Goal: Transaction & Acquisition: Purchase product/service

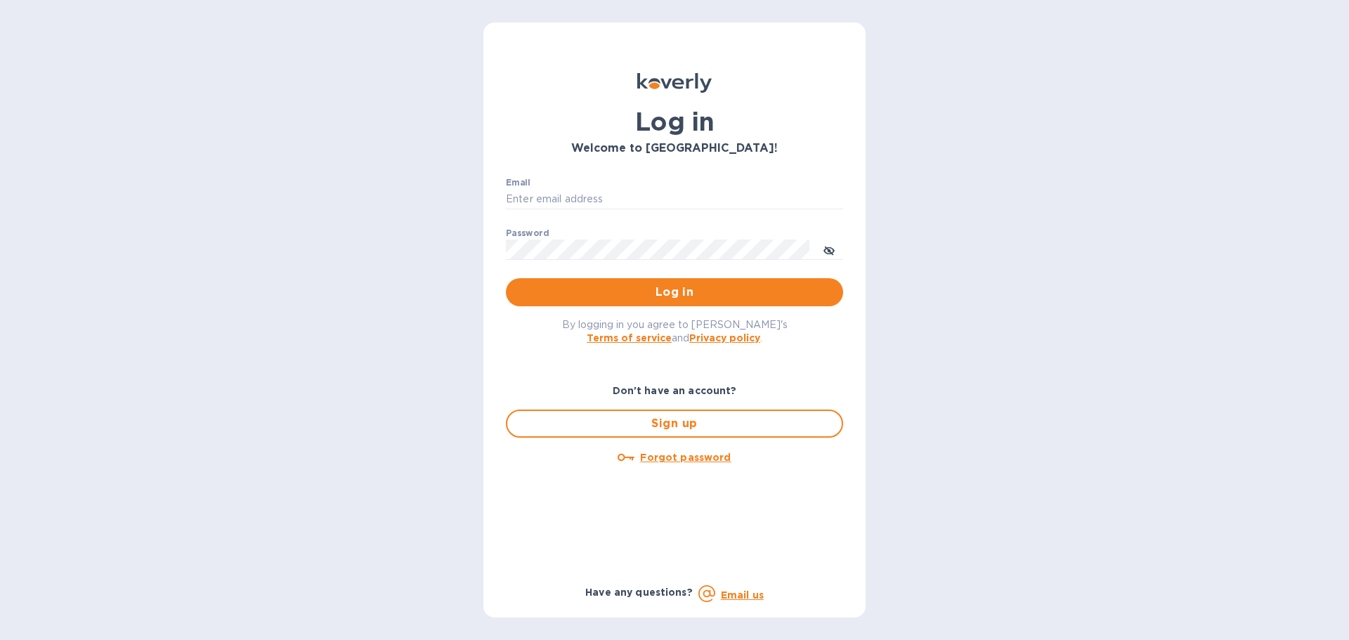
type input "[PERSON_NAME][EMAIL_ADDRESS][PERSON_NAME][DOMAIN_NAME]"
click at [601, 295] on span "Log in" at bounding box center [674, 292] width 315 height 17
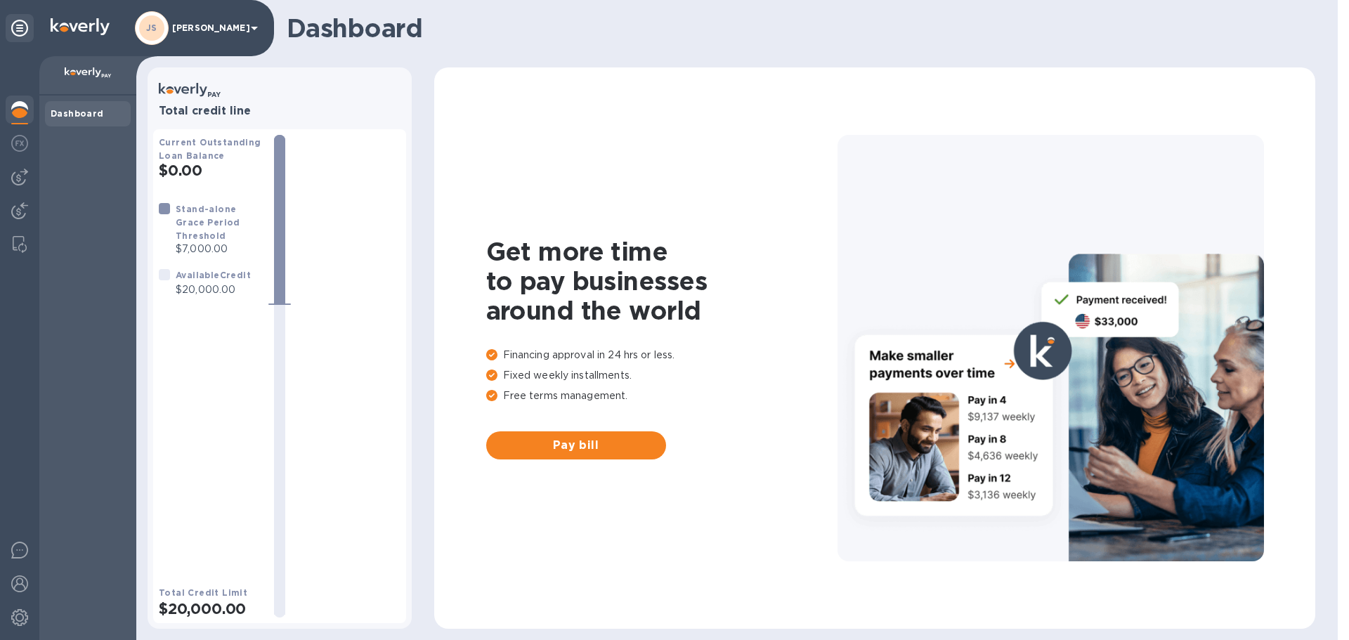
drag, startPoint x: 33, startPoint y: 177, endPoint x: 26, endPoint y: 175, distance: 7.3
click at [32, 176] on div at bounding box center [20, 177] width 28 height 28
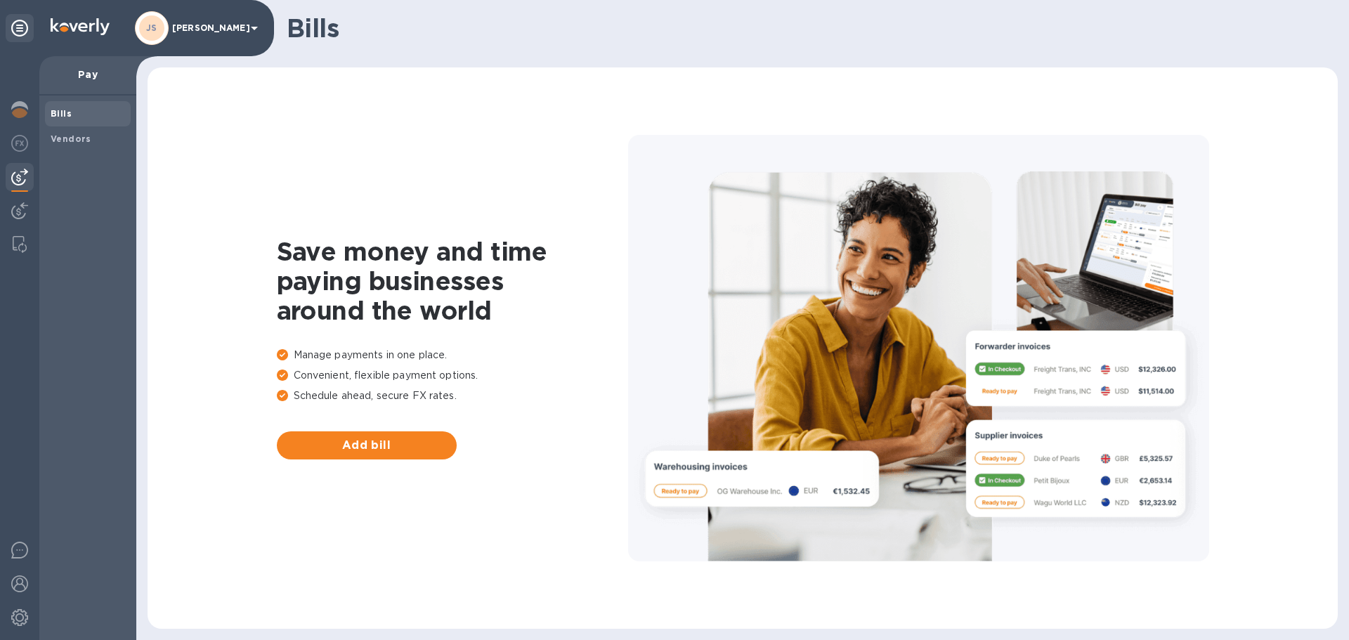
click at [64, 114] on b "Bills" at bounding box center [61, 113] width 21 height 11
click at [23, 176] on img at bounding box center [19, 177] width 17 height 17
click at [67, 106] on div "Bills" at bounding box center [88, 113] width 86 height 25
click at [343, 443] on span "Add bill" at bounding box center [366, 445] width 157 height 17
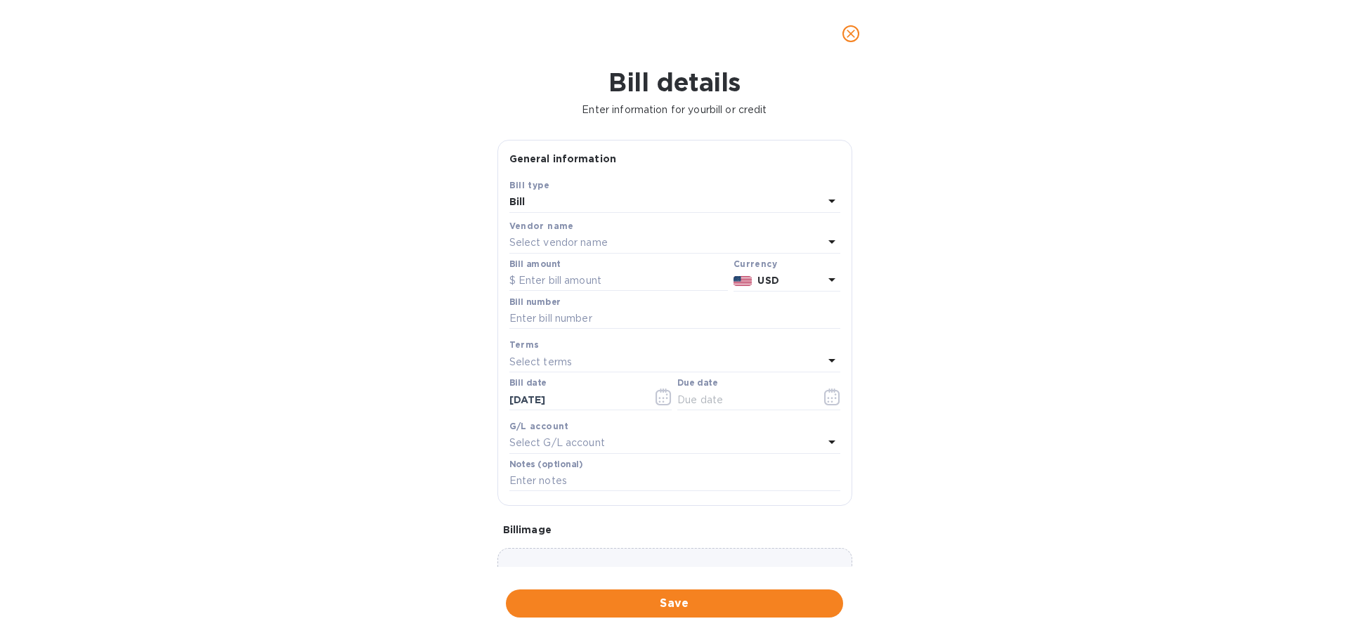
click at [574, 244] on p "Select vendor name" at bounding box center [558, 242] width 98 height 15
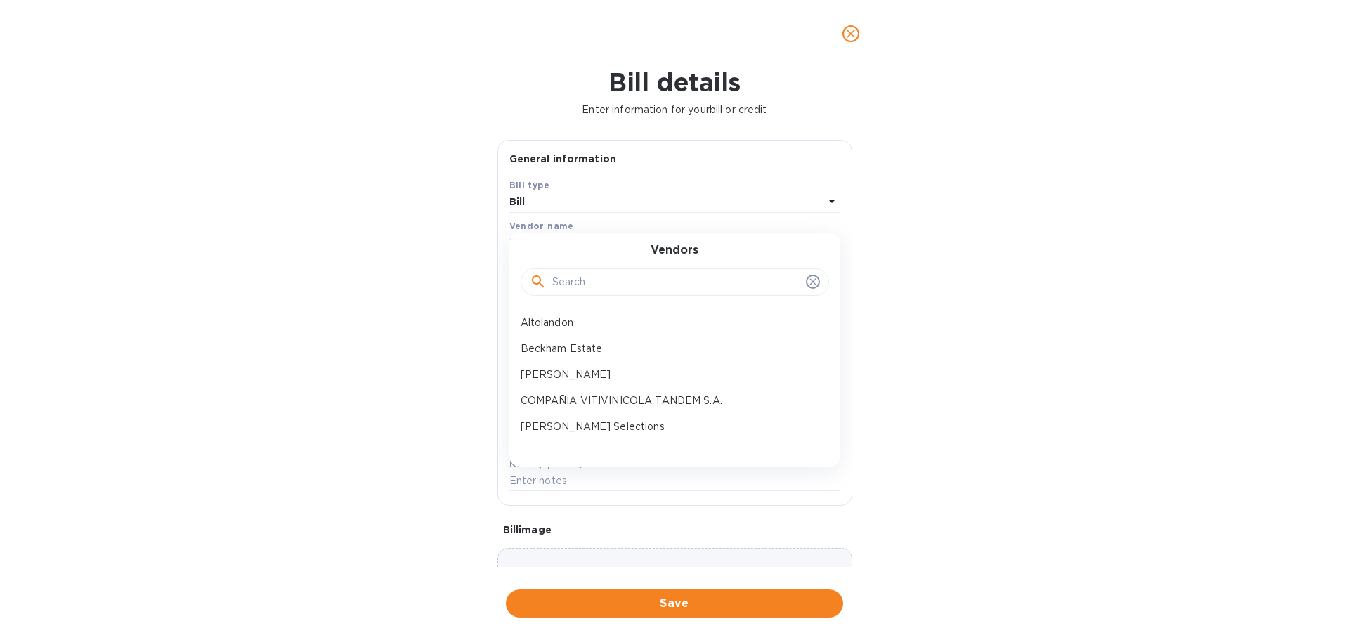
click at [597, 280] on input "text" at bounding box center [676, 282] width 248 height 21
type input "grape"
click at [596, 322] on p "Grape Expectations Inc" at bounding box center [668, 322] width 297 height 15
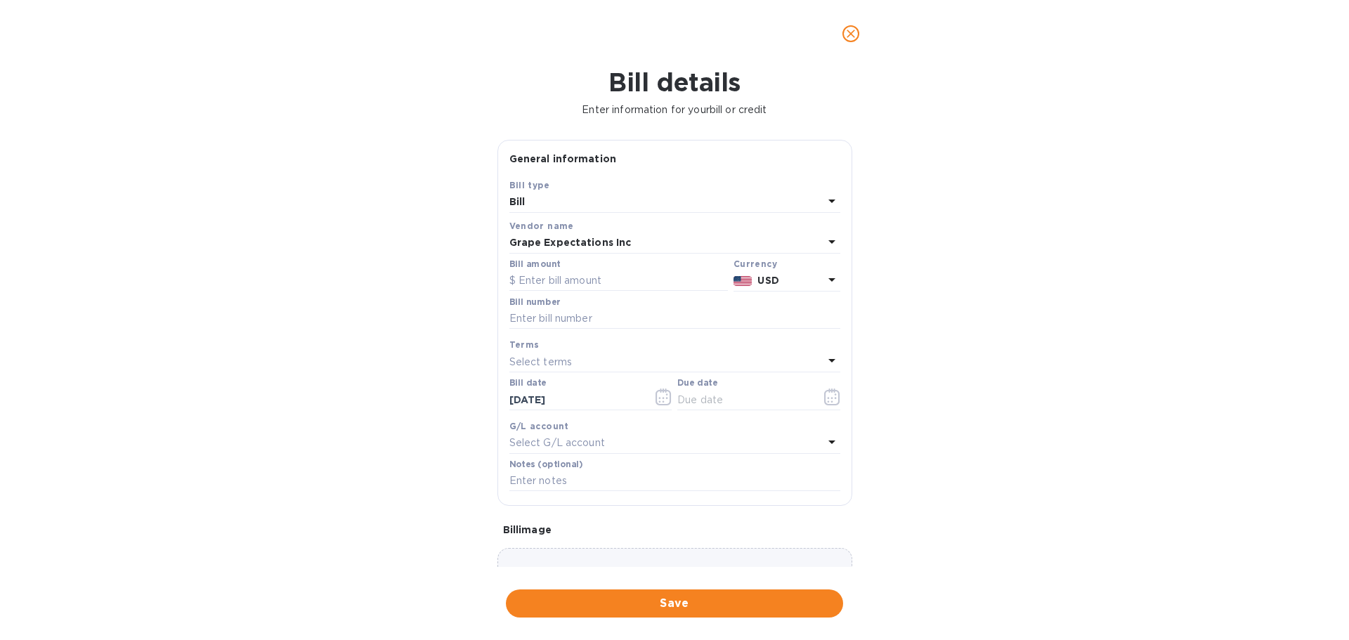
click at [563, 280] on input "text" at bounding box center [618, 280] width 218 height 21
type input "460.92"
click at [594, 323] on input "text" at bounding box center [674, 318] width 331 height 21
click at [581, 316] on input "text" at bounding box center [674, 318] width 331 height 21
type input "365304"
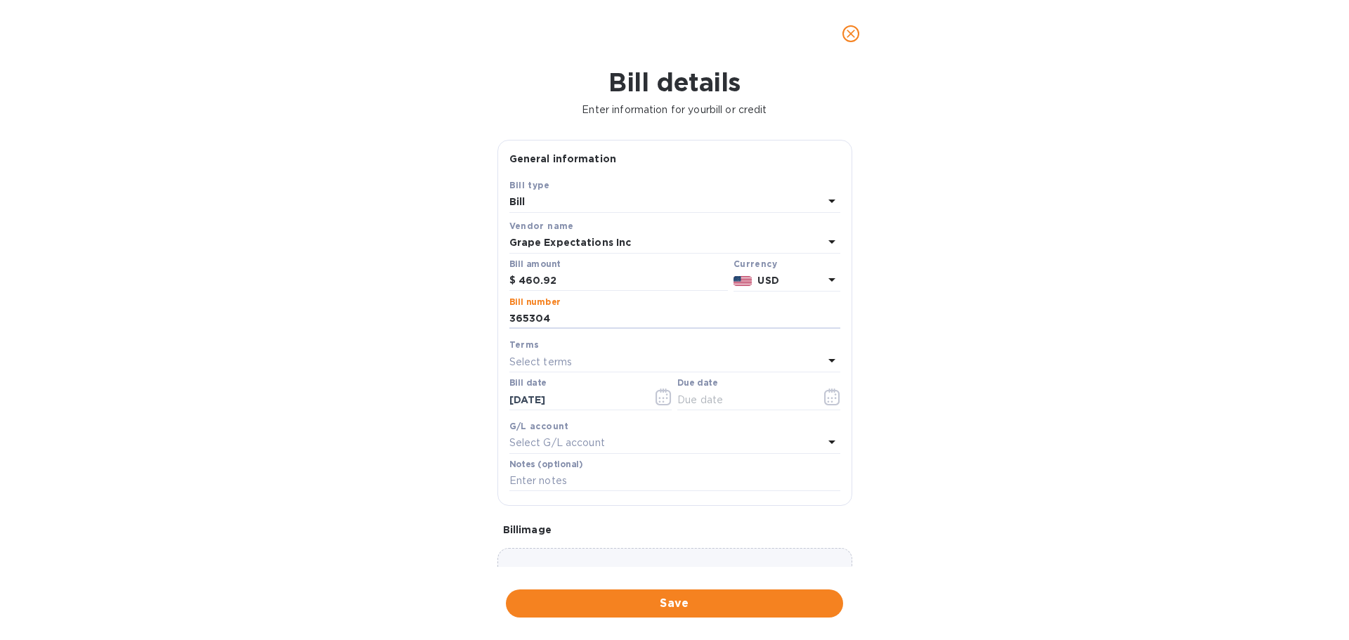
click at [825, 400] on icon "button" at bounding box center [832, 396] width 16 height 17
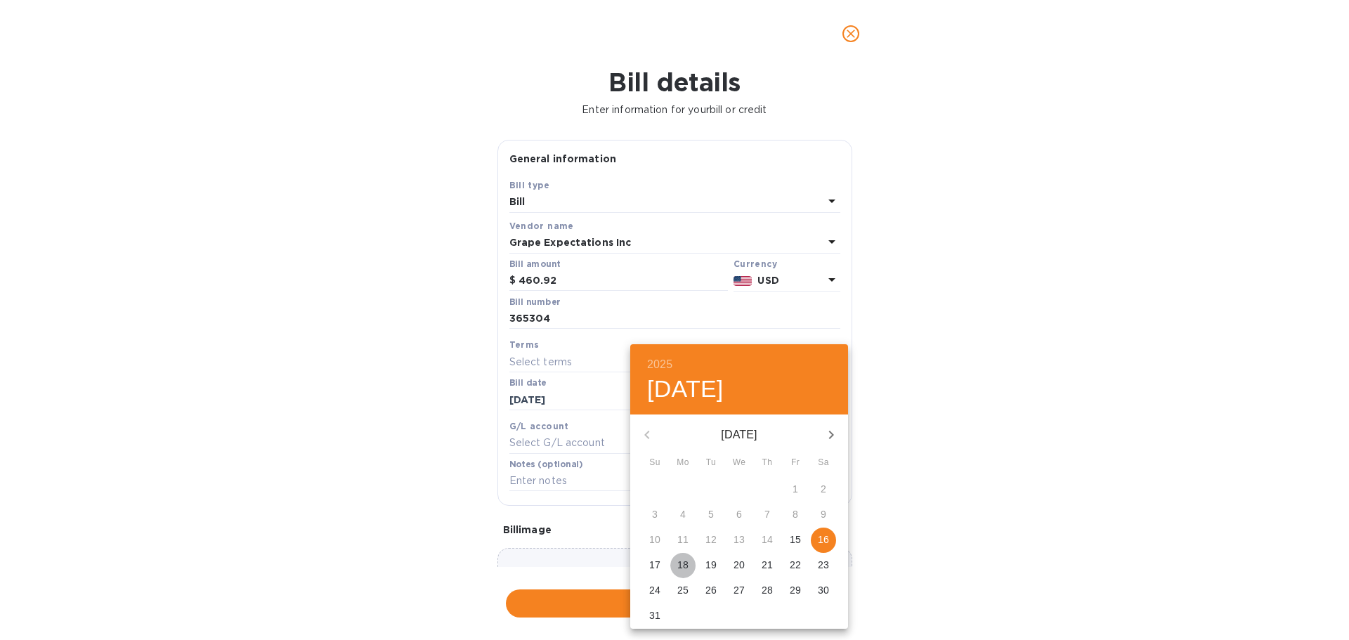
click at [686, 564] on p "18" at bounding box center [682, 565] width 11 height 14
type input "[DATE]"
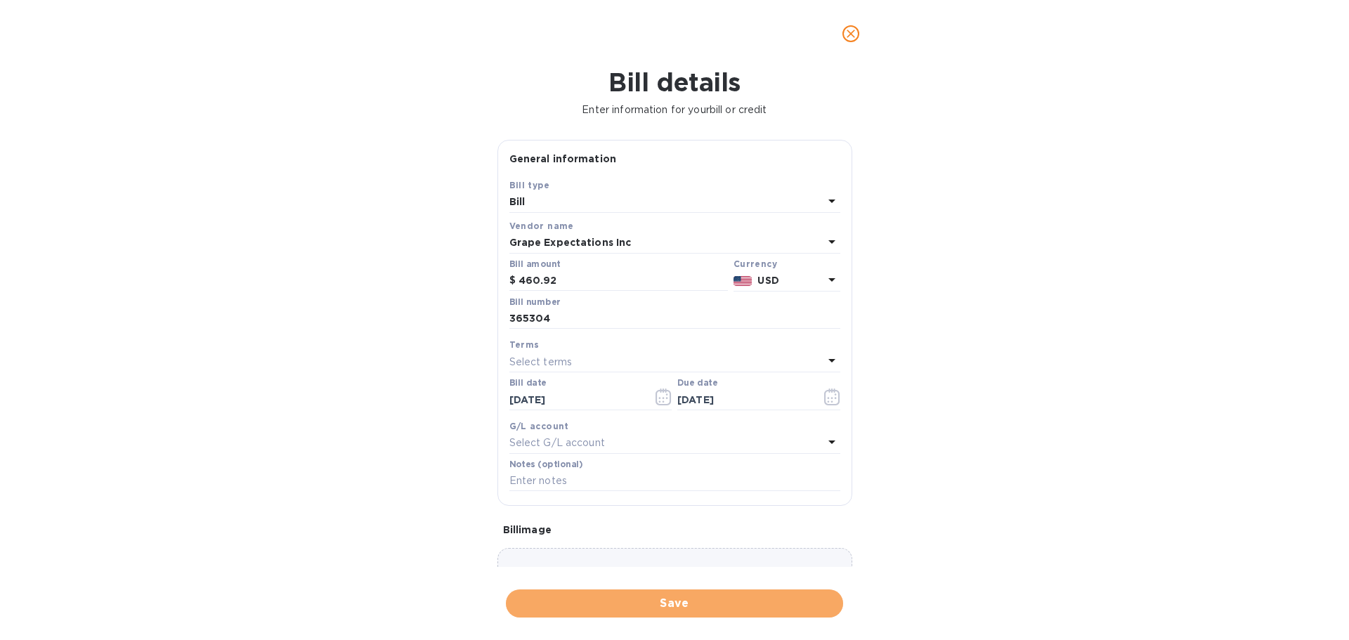
click at [675, 594] on button "Save" at bounding box center [674, 603] width 337 height 28
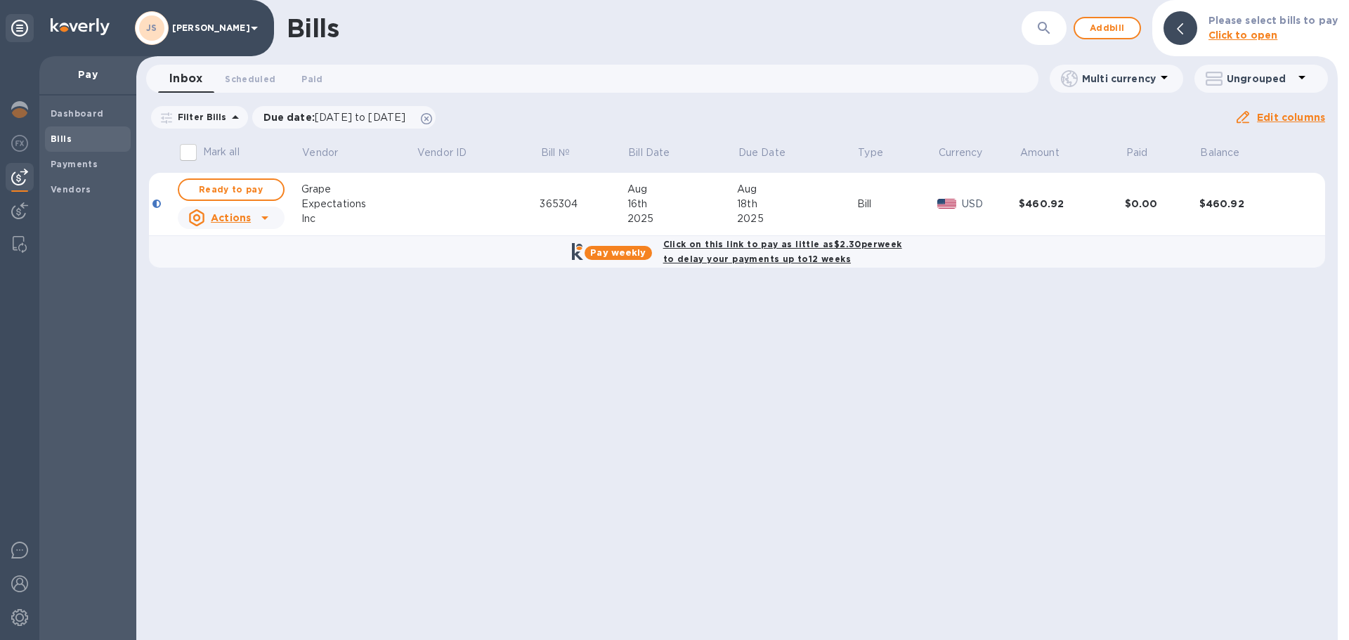
click at [233, 187] on span "Ready to pay" at bounding box center [230, 189] width 81 height 17
checkbox input "true"
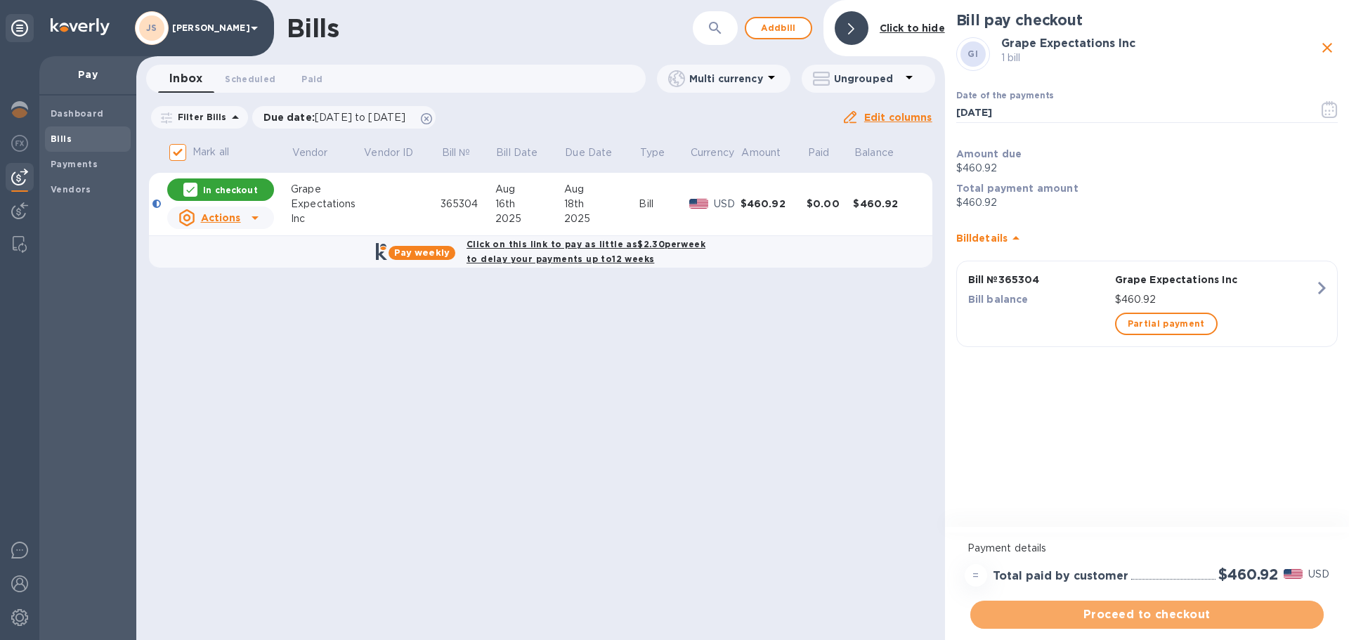
click at [1121, 615] on span "Proceed to checkout" at bounding box center [1146, 614] width 331 height 17
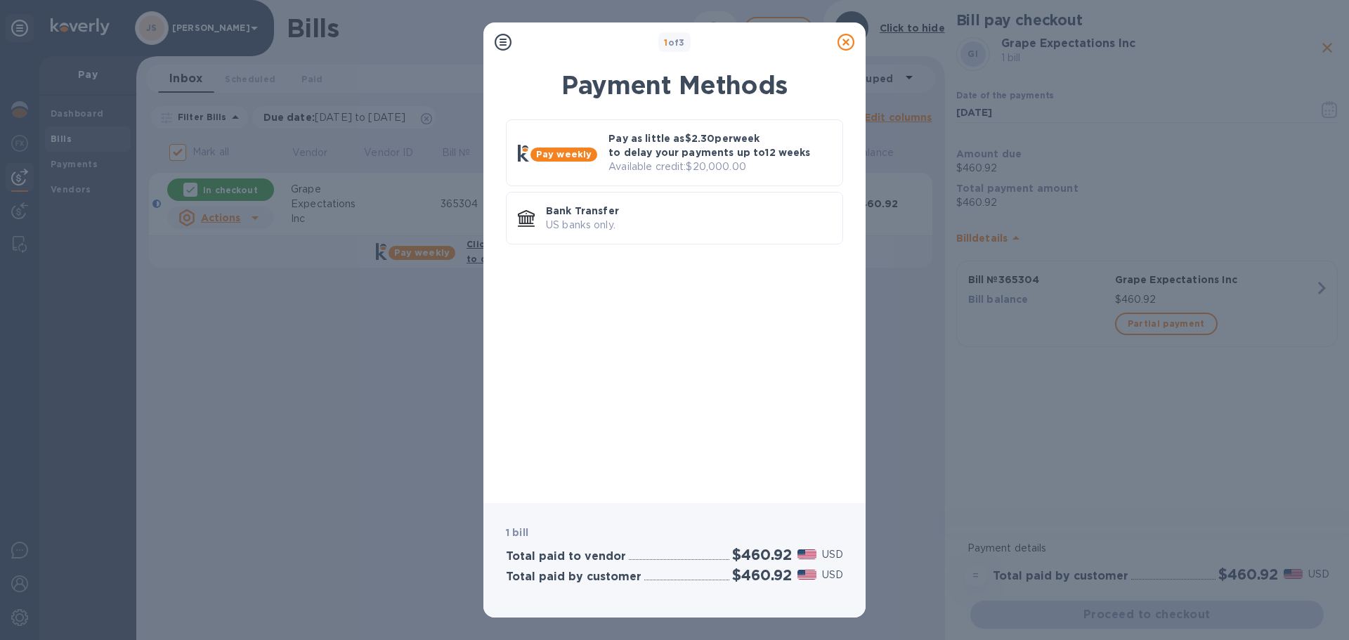
click at [604, 208] on p "Bank Transfer" at bounding box center [688, 211] width 285 height 14
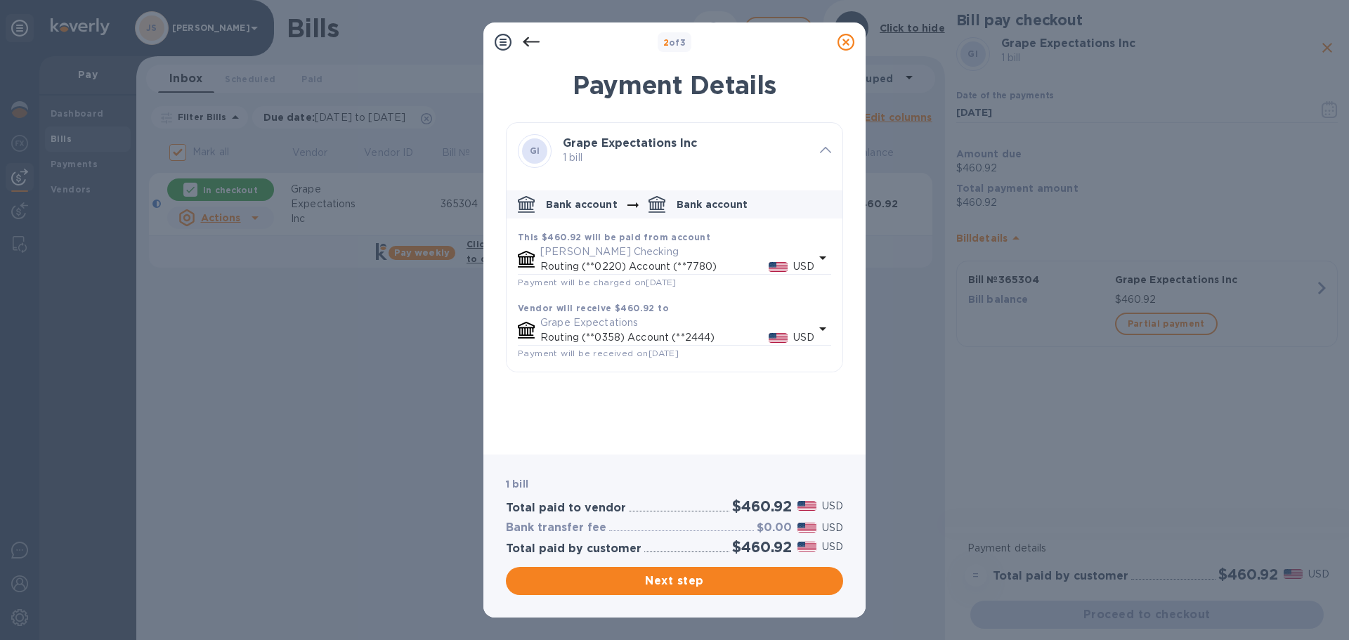
click at [531, 35] on icon at bounding box center [531, 42] width 17 height 17
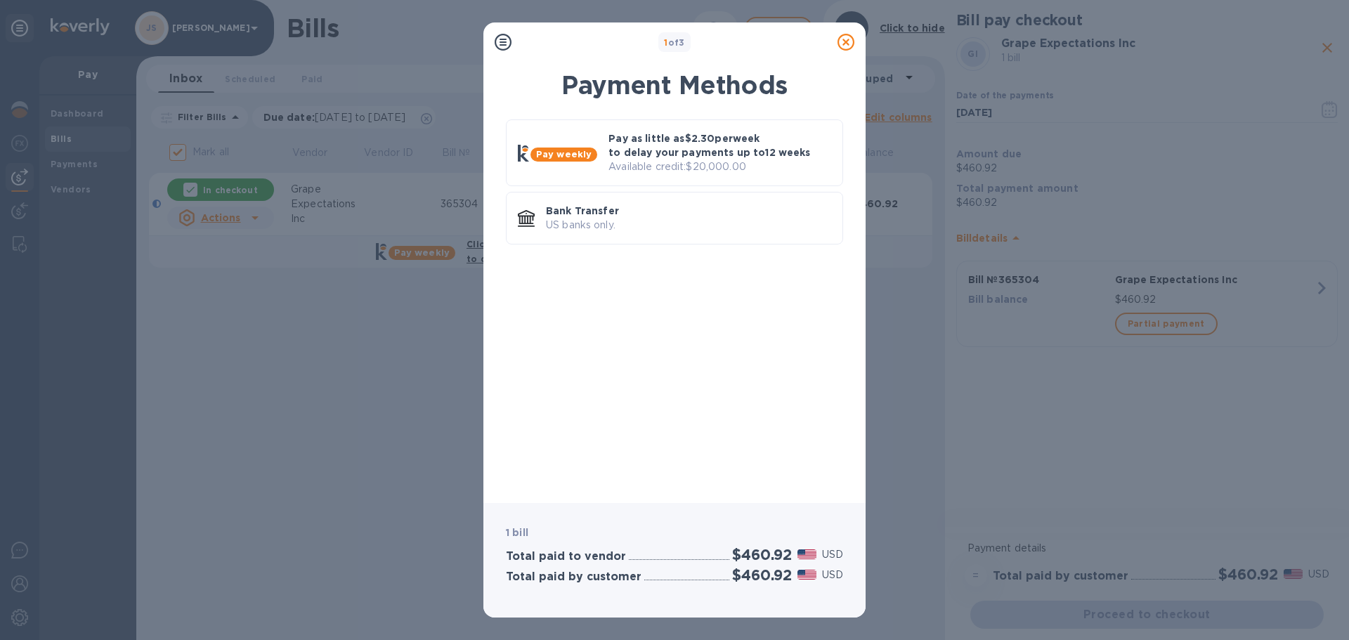
click at [841, 43] on icon at bounding box center [845, 42] width 17 height 17
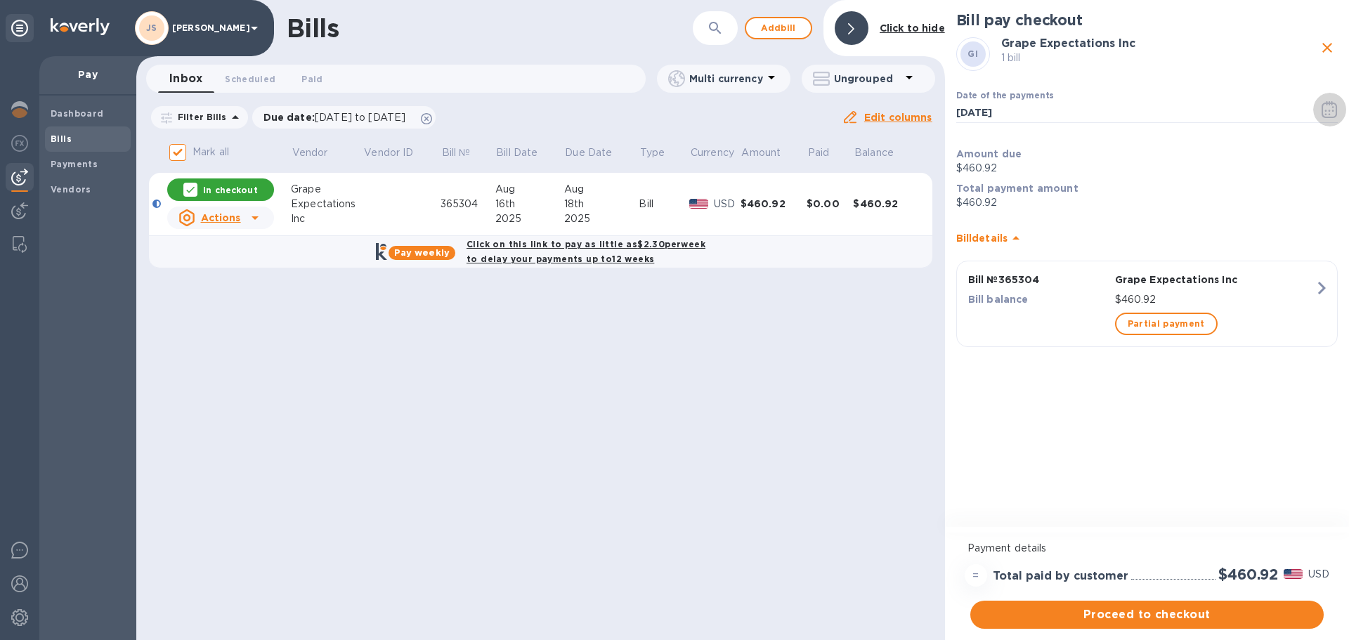
click at [1335, 109] on icon "button" at bounding box center [1328, 109] width 15 height 17
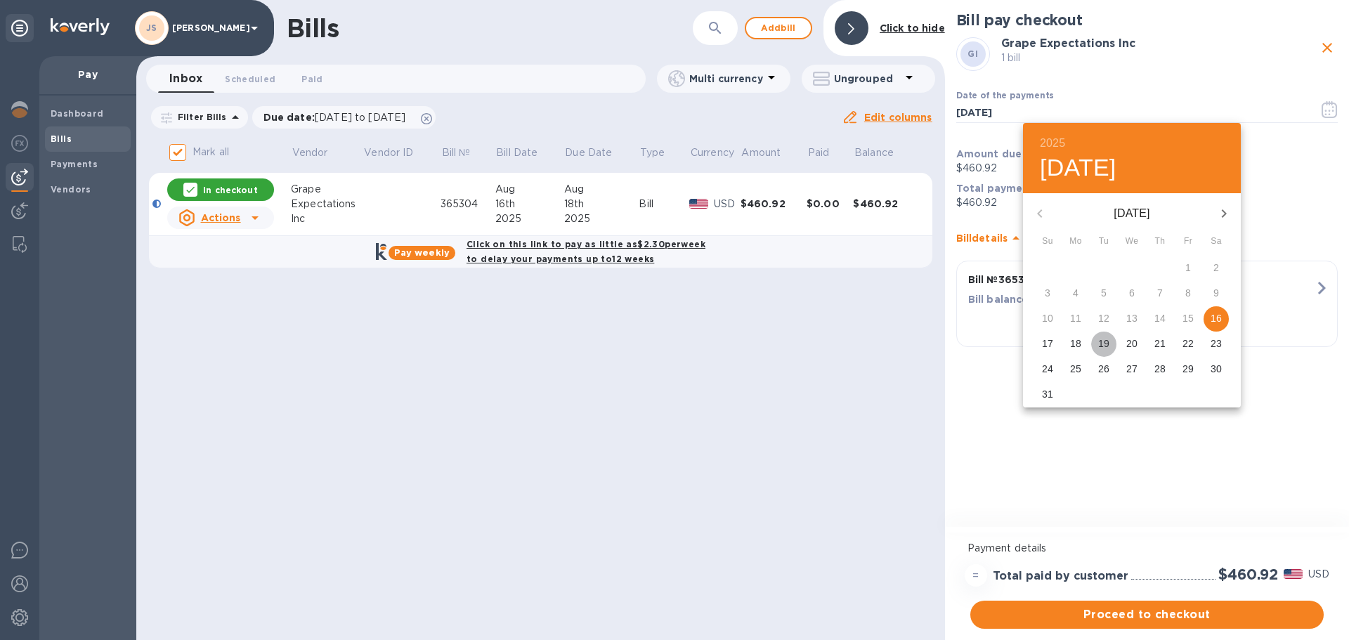
click at [1112, 340] on span "19" at bounding box center [1103, 343] width 25 height 14
type input "[DATE]"
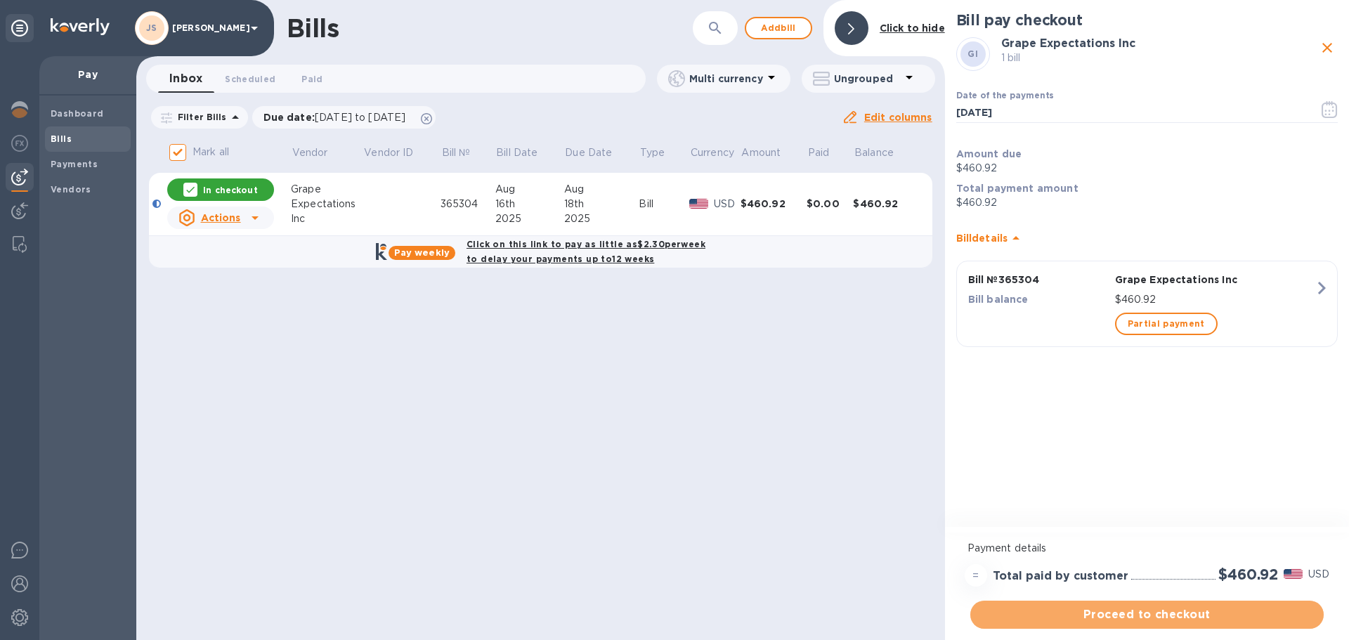
click at [1148, 605] on button "Proceed to checkout" at bounding box center [1146, 615] width 353 height 28
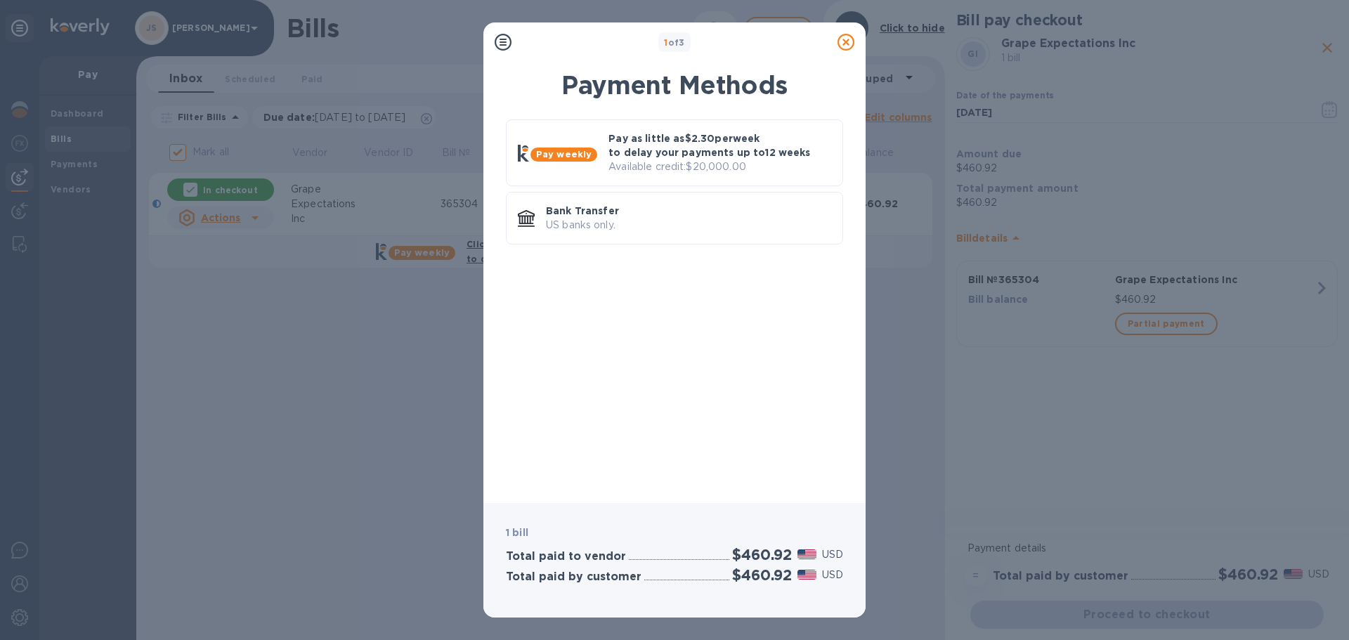
click at [653, 207] on p "Bank Transfer" at bounding box center [688, 211] width 285 height 14
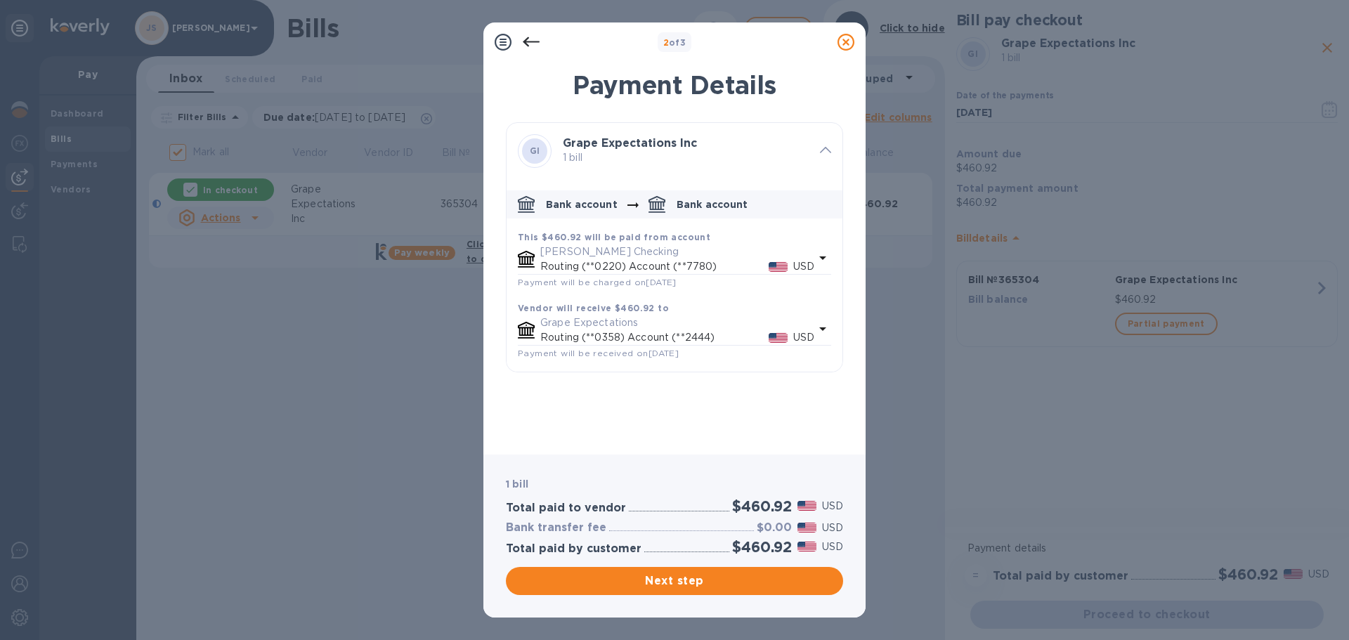
click at [712, 580] on span "Next step" at bounding box center [674, 580] width 315 height 17
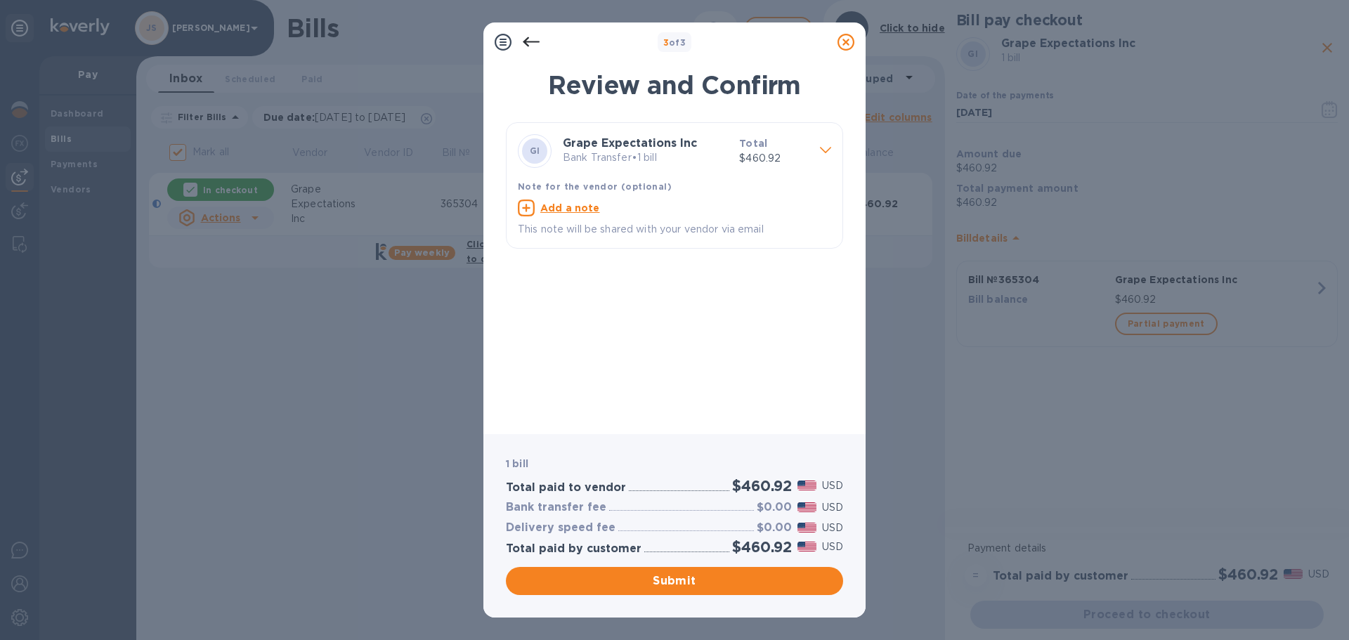
click at [574, 209] on u "Add a note" at bounding box center [570, 207] width 60 height 11
click at [566, 211] on textarea at bounding box center [663, 210] width 291 height 12
click at [604, 210] on textarea at bounding box center [663, 210] width 291 height 12
type textarea "365304"
click at [681, 579] on span "Submit" at bounding box center [674, 580] width 315 height 17
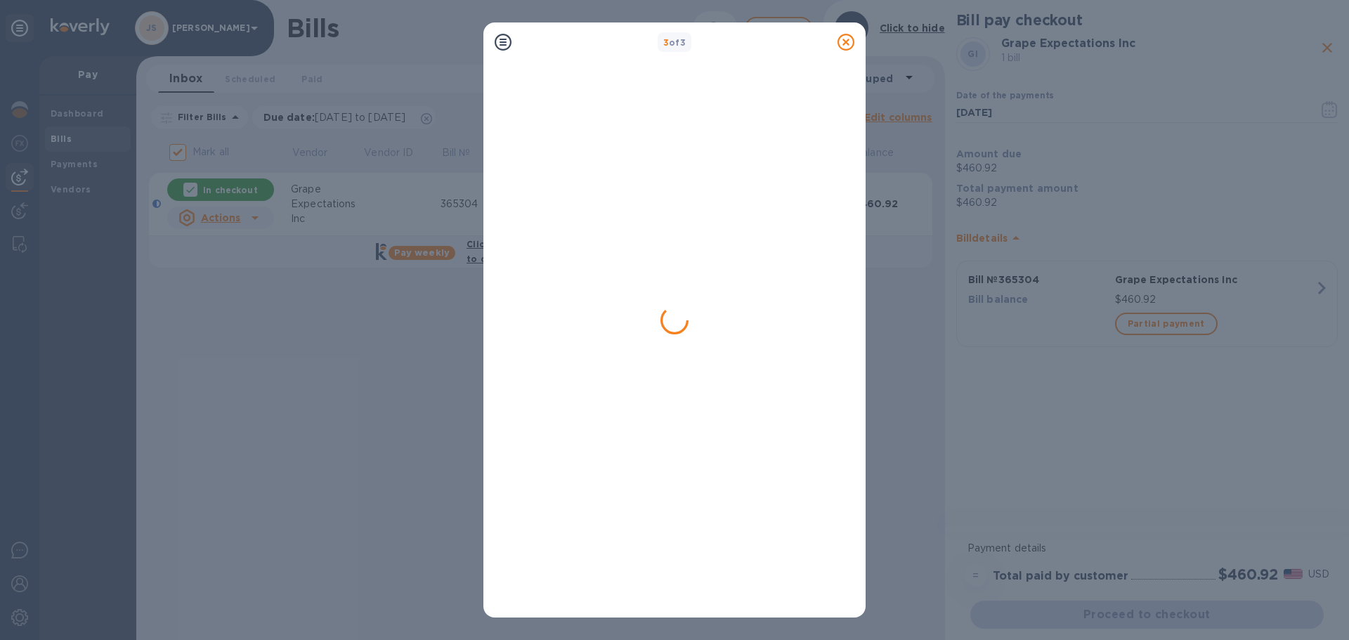
checkbox input "false"
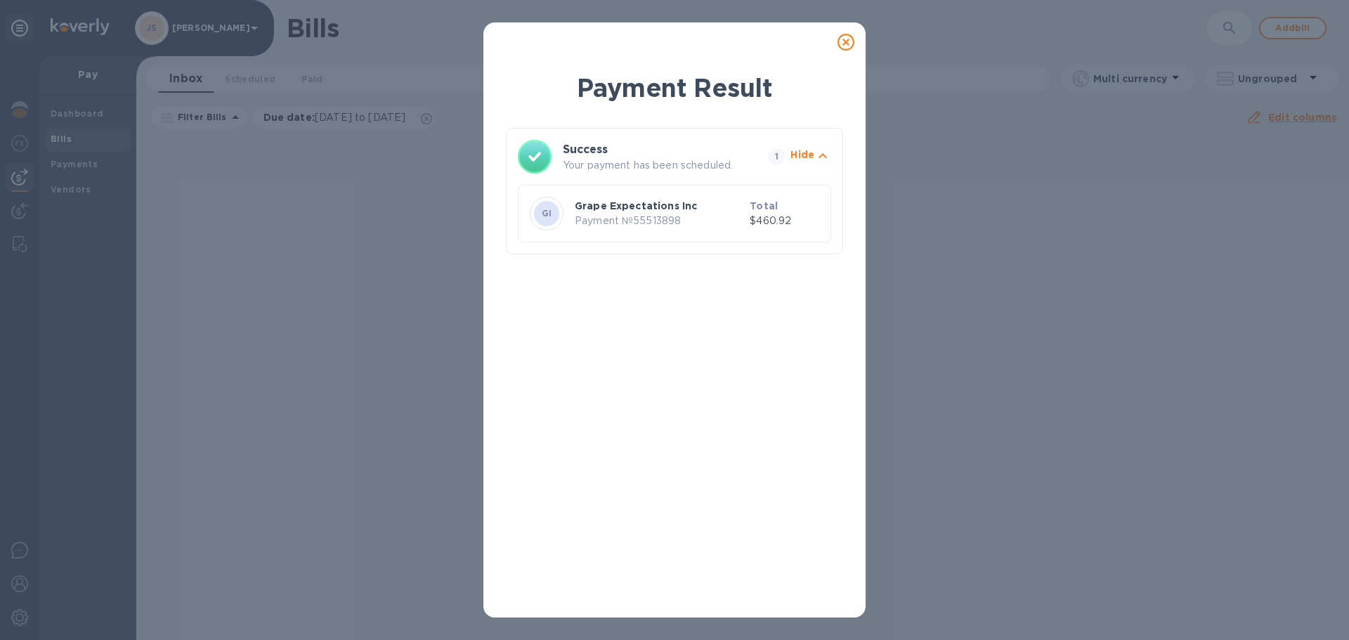
click at [844, 39] on icon at bounding box center [845, 42] width 17 height 17
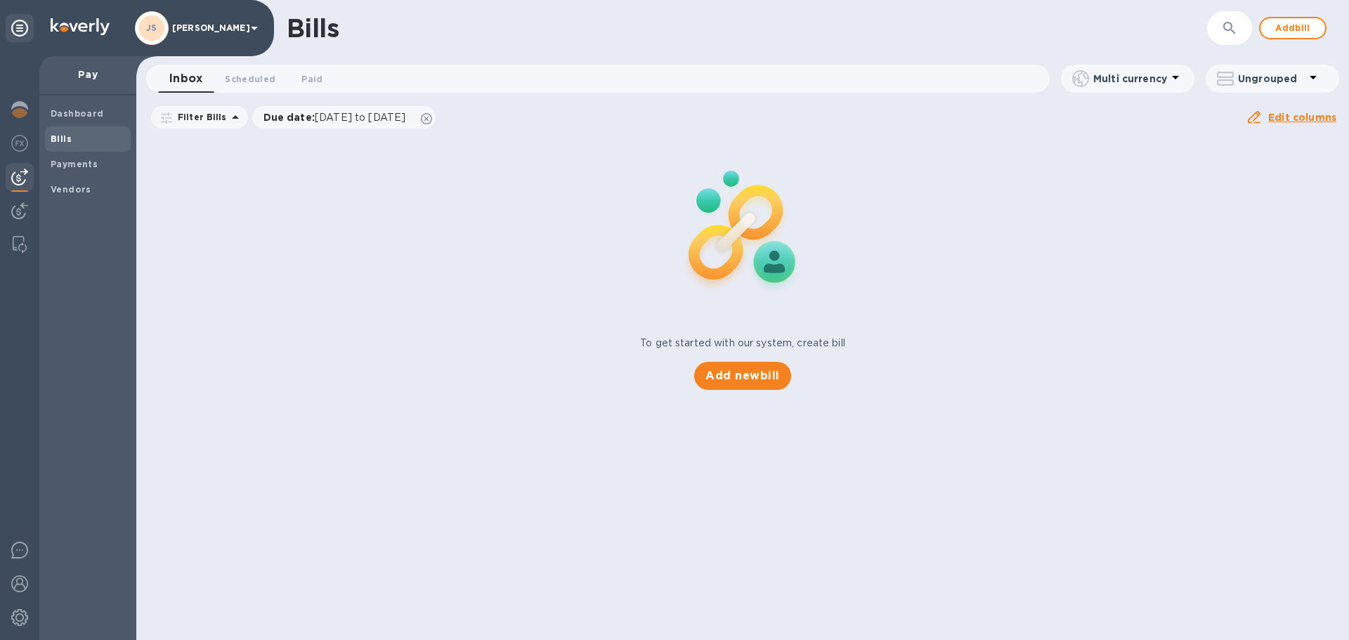
click at [1280, 22] on span "Add bill" at bounding box center [1292, 28] width 42 height 17
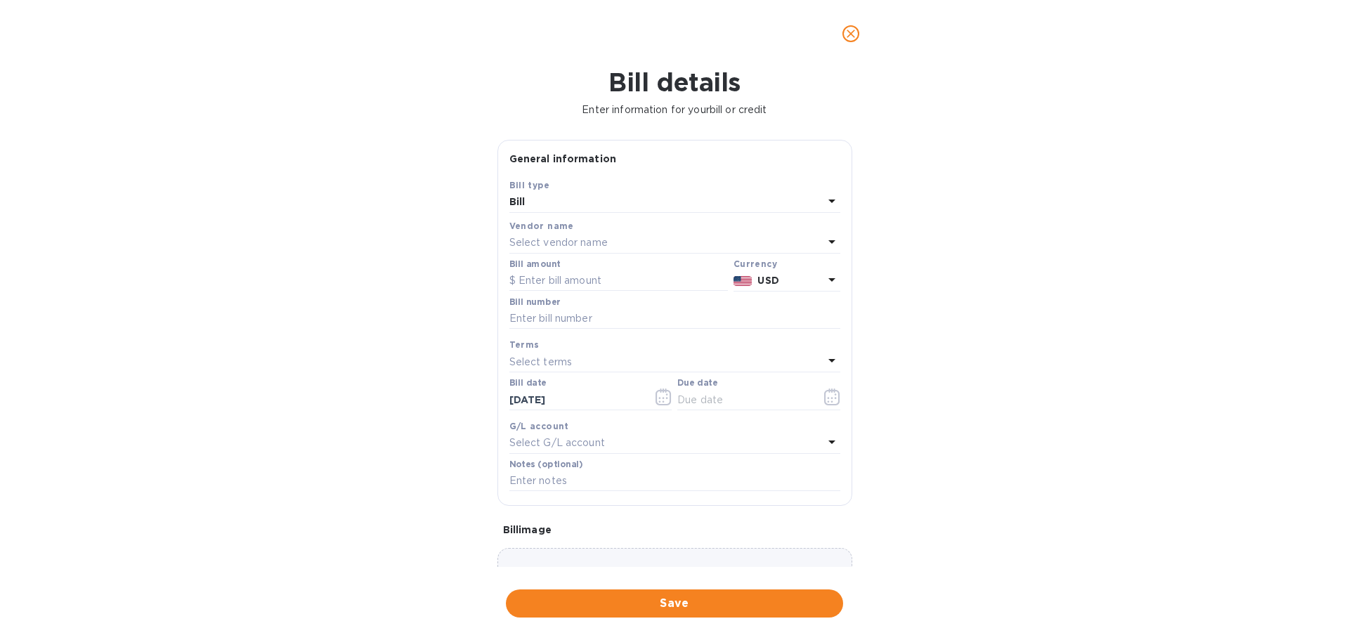
click at [558, 314] on input "text" at bounding box center [674, 318] width 331 height 21
paste input "QB251643"
click at [626, 317] on input "QB251643" at bounding box center [674, 318] width 331 height 21
paste input "QB251626"
type input "QB251643 & QB251626"
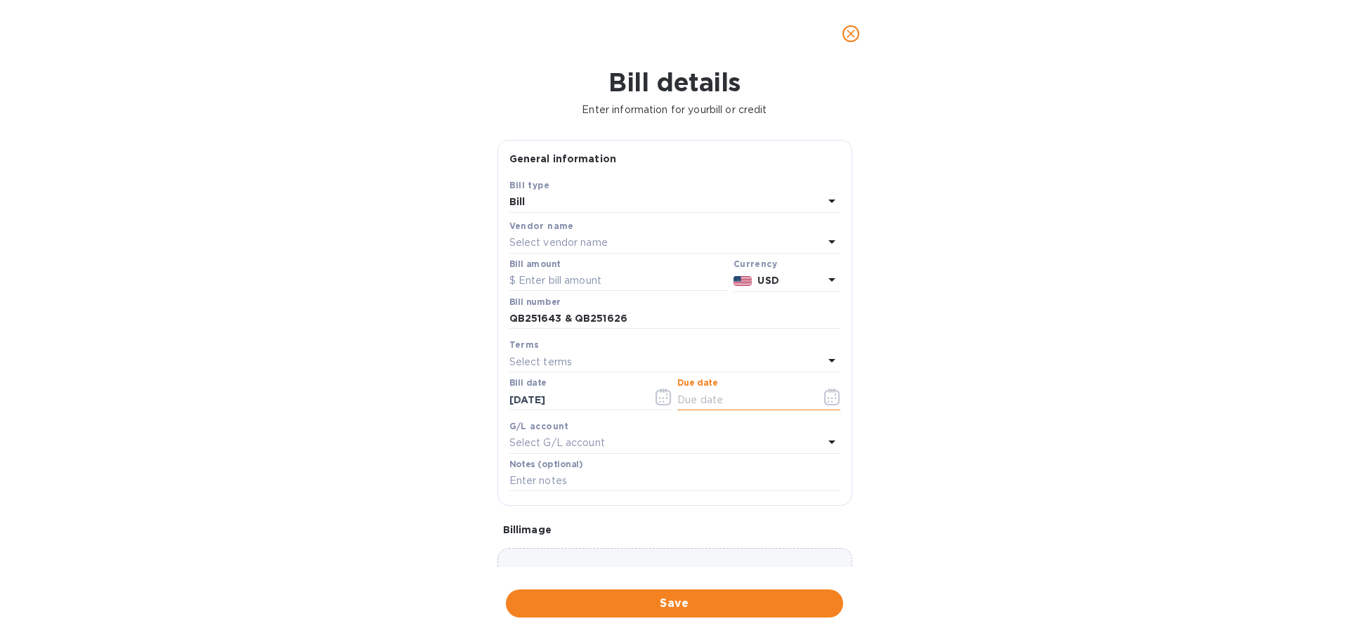
click at [708, 405] on input "text" at bounding box center [743, 399] width 133 height 21
click at [827, 401] on icon "button" at bounding box center [832, 396] width 16 height 17
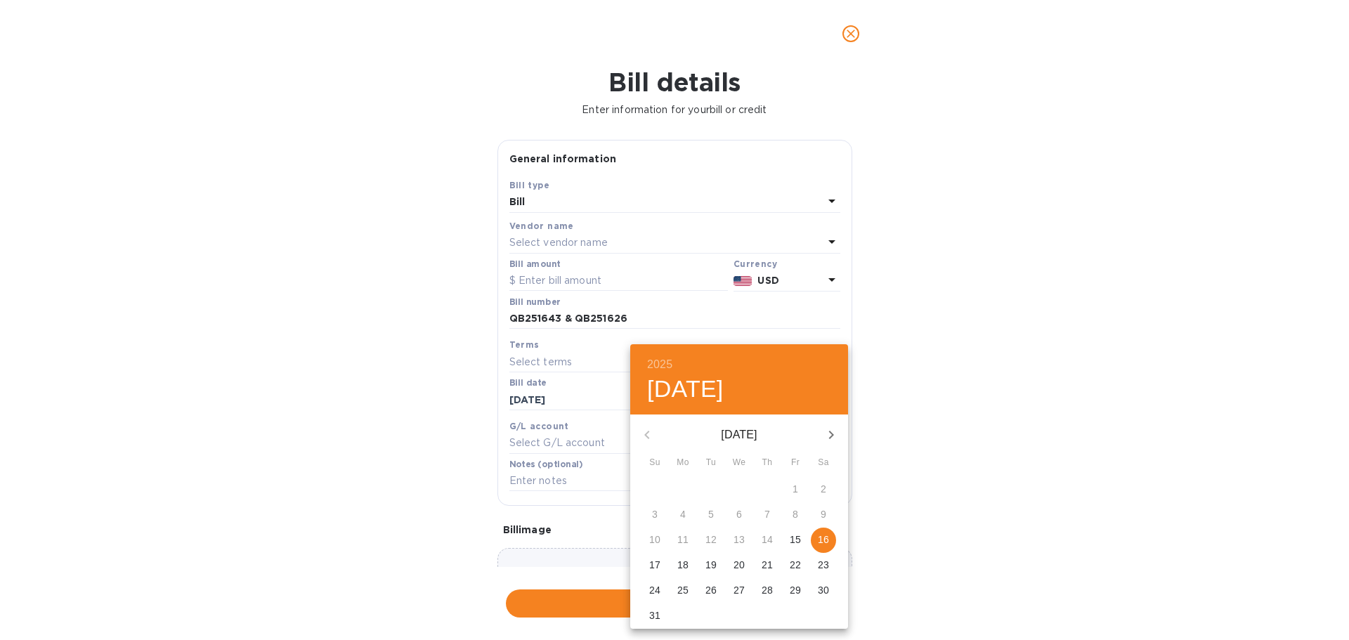
click at [716, 562] on p "19" at bounding box center [710, 565] width 11 height 14
type input "[DATE]"
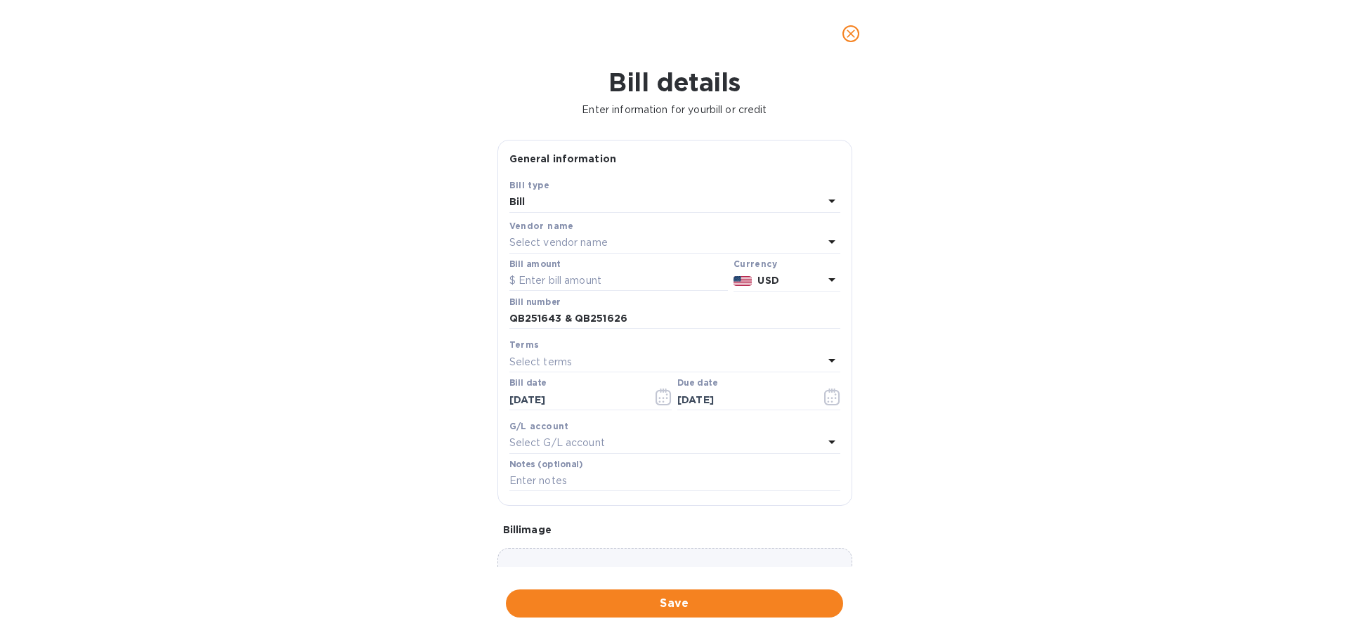
click at [558, 277] on input "text" at bounding box center [618, 280] width 218 height 21
type input "360"
drag, startPoint x: 644, startPoint y: 325, endPoint x: 565, endPoint y: 325, distance: 79.4
click at [563, 324] on input "QB251643 & QB251626" at bounding box center [674, 318] width 331 height 21
type input "QB251643"
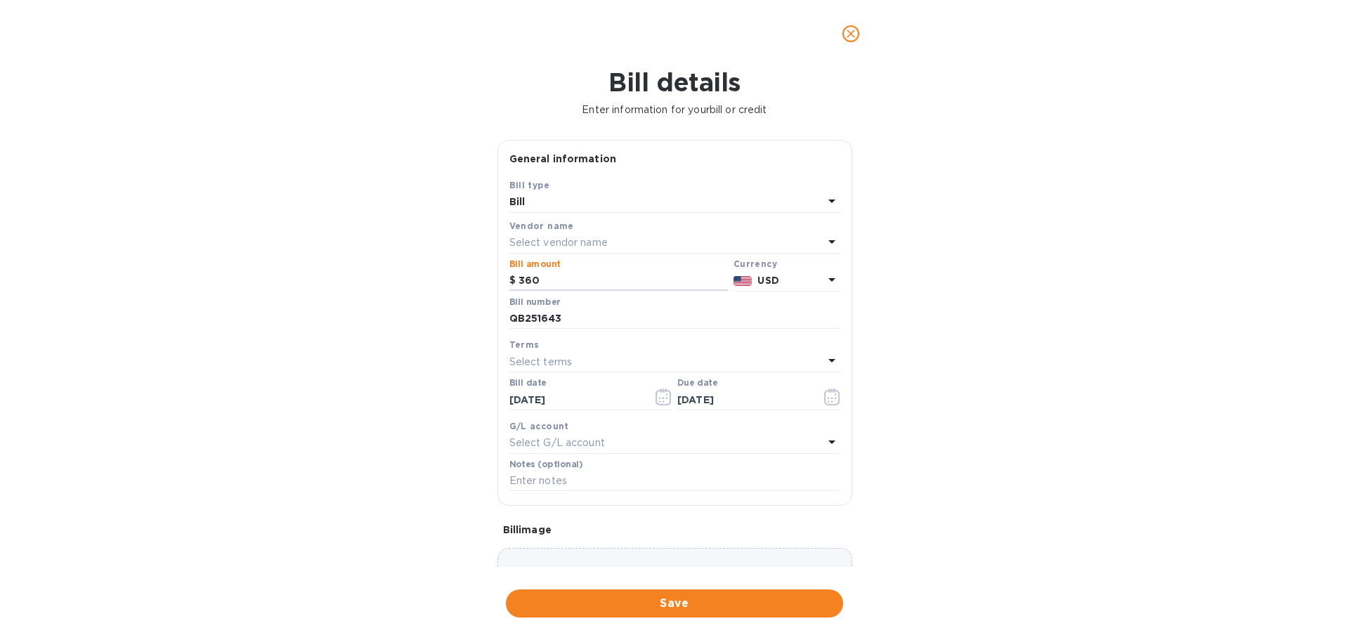
drag, startPoint x: 577, startPoint y: 279, endPoint x: 497, endPoint y: 275, distance: 80.2
click at [497, 275] on div "General information Save Bill type Bill Vendor name Select vendor name Bill amo…" at bounding box center [674, 323] width 355 height 366
type input "180"
click at [1033, 300] on div "Bill details Enter information for your bill or credit General information Save…" at bounding box center [674, 353] width 1349 height 572
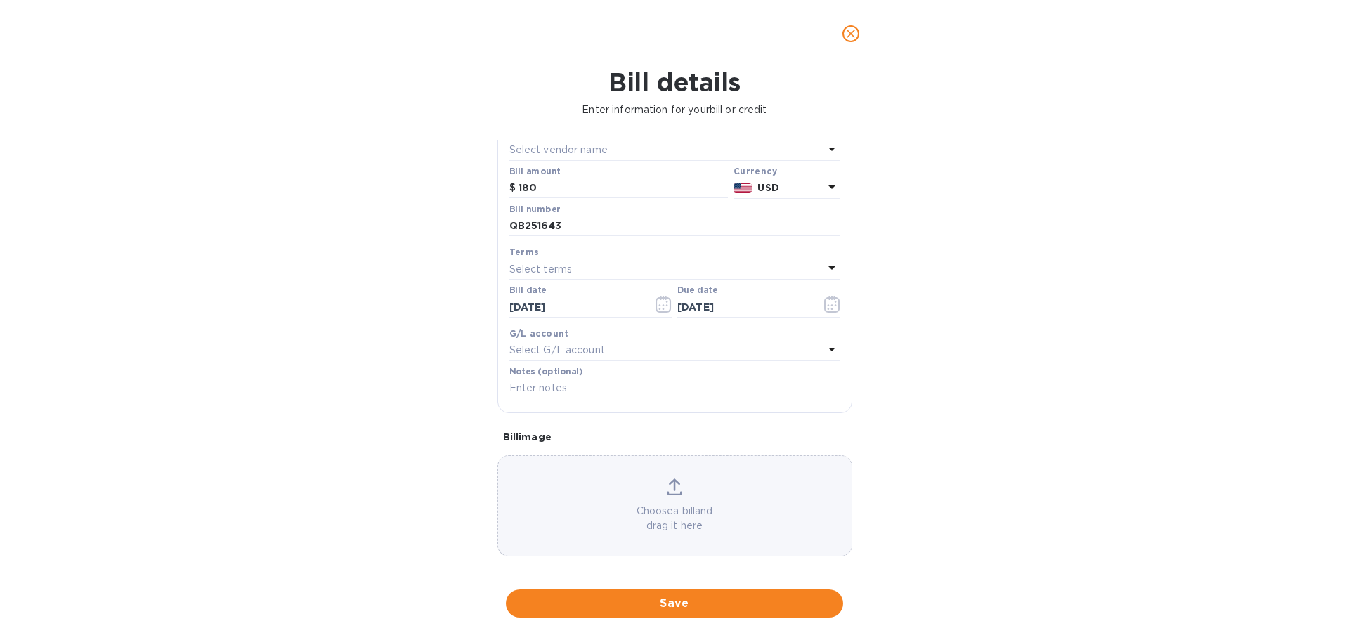
scroll to position [99, 0]
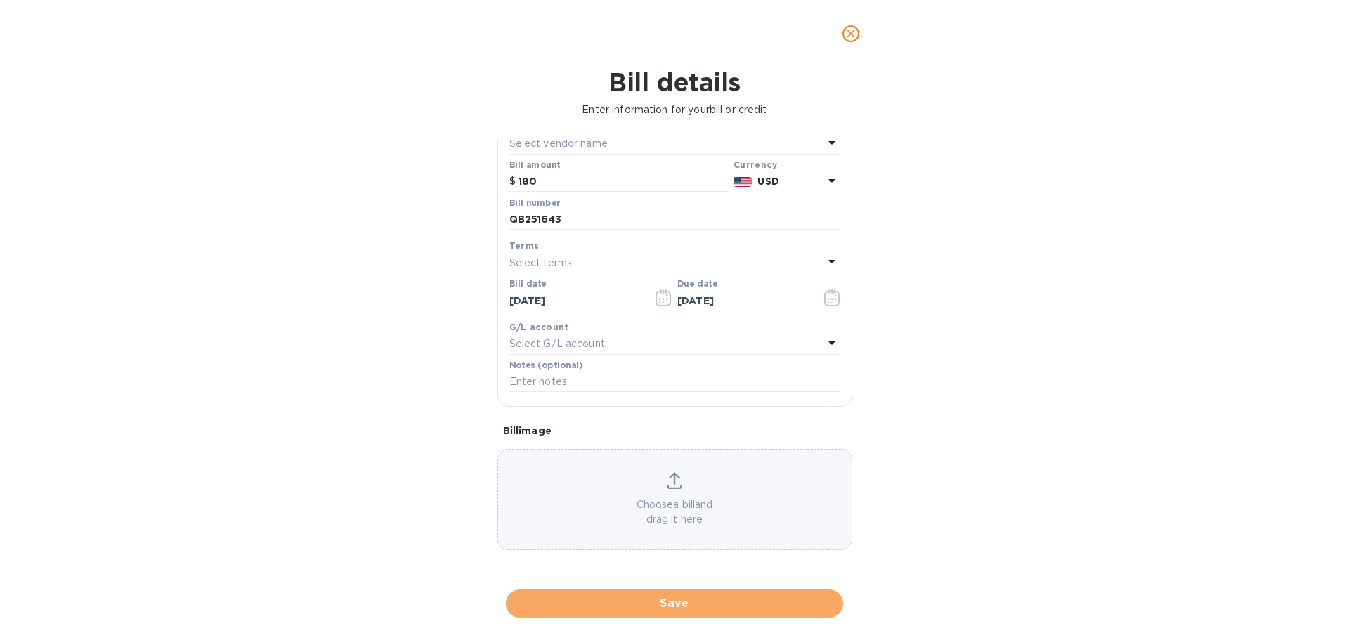
click at [765, 605] on span "Save" at bounding box center [674, 603] width 315 height 17
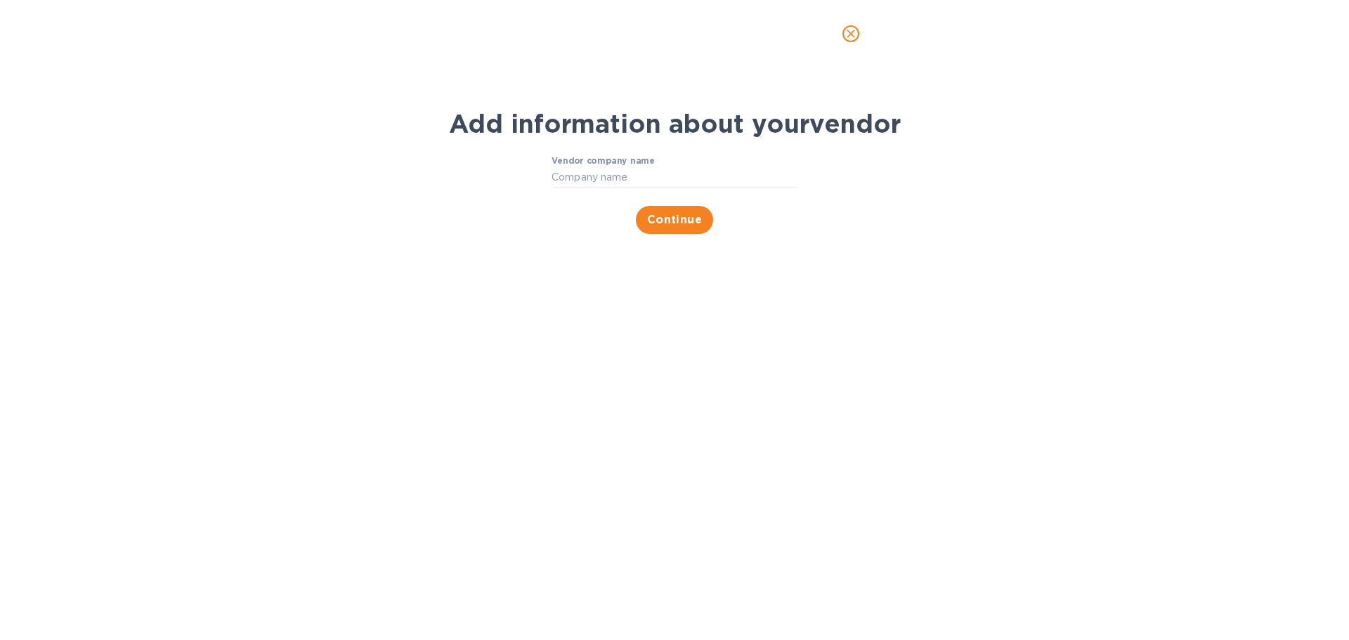
click at [848, 30] on icon "close" at bounding box center [850, 34] width 8 height 8
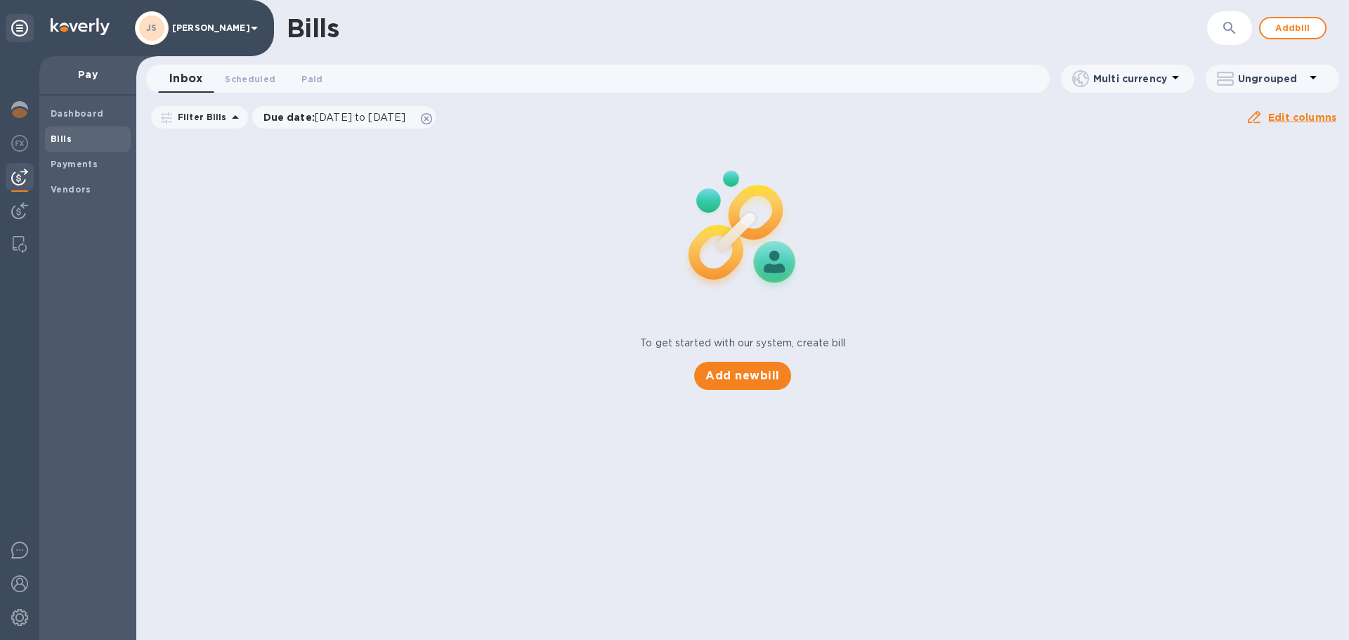
click at [1290, 32] on span "Add bill" at bounding box center [1292, 28] width 42 height 17
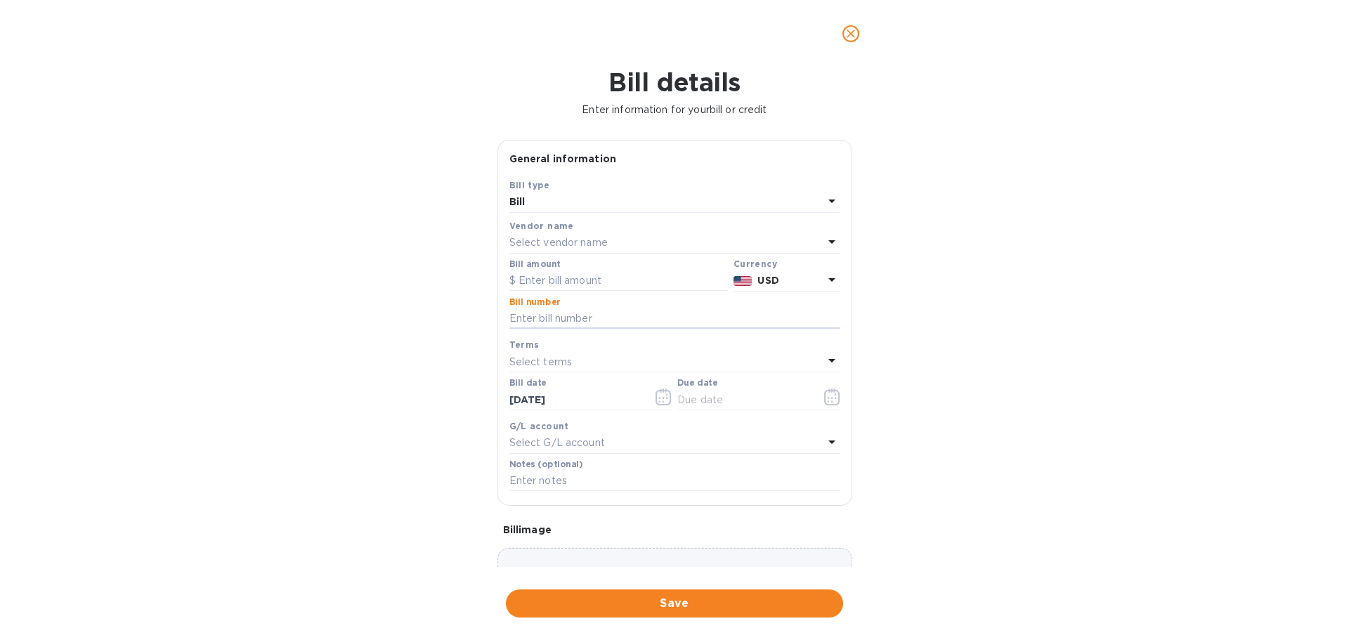
click at [564, 315] on input "text" at bounding box center [674, 318] width 331 height 21
paste input "QB251626"
type input "QB251626"
click at [553, 315] on input "text" at bounding box center [674, 318] width 331 height 21
paste input "QB251626"
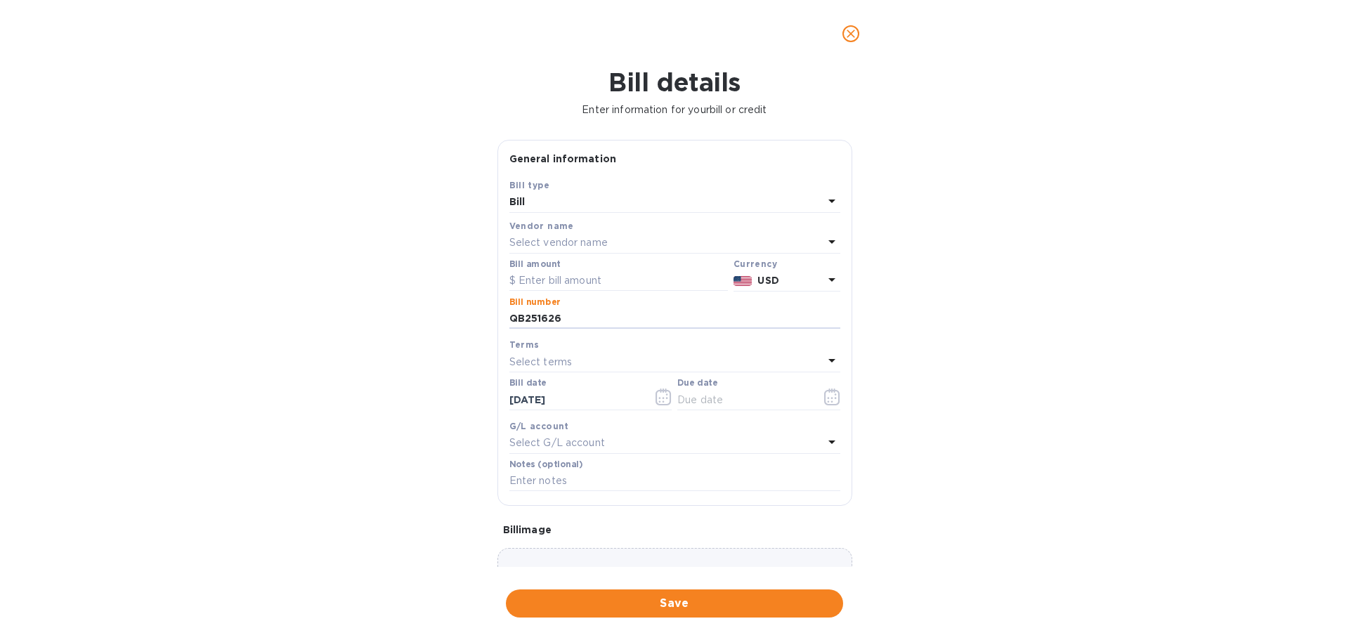
type input "QB251626"
click at [546, 239] on p "Select vendor name" at bounding box center [558, 242] width 98 height 15
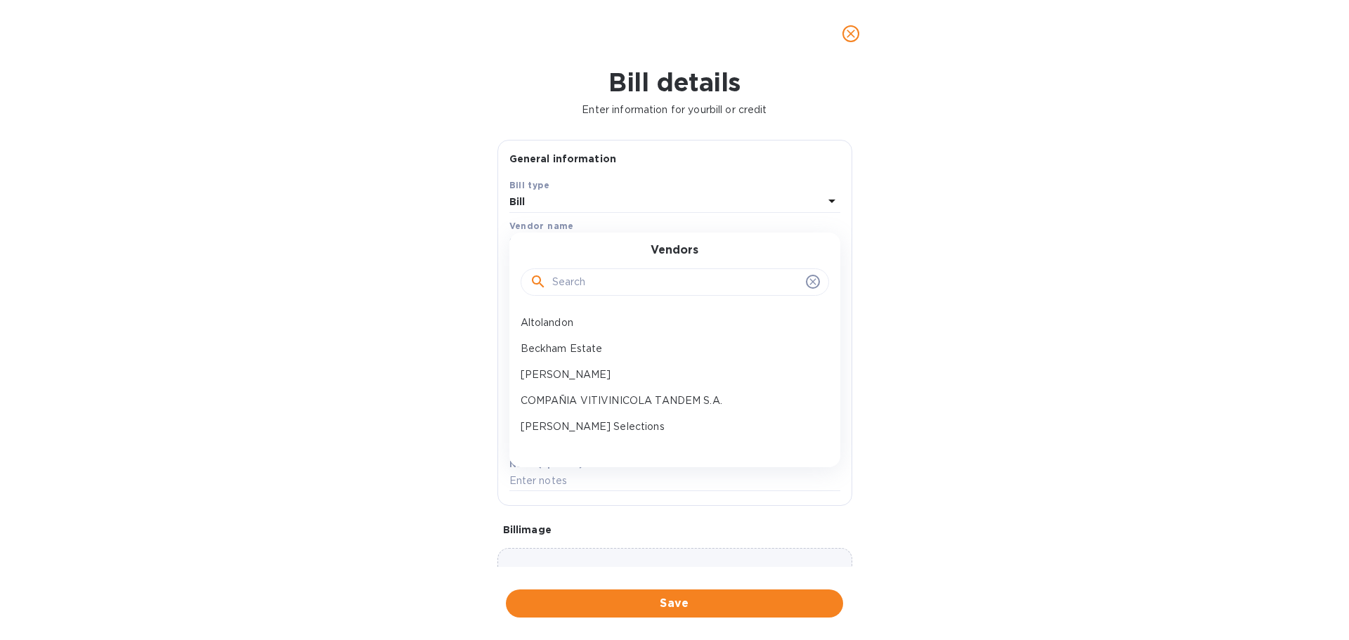
click at [563, 292] on input "text" at bounding box center [676, 282] width 248 height 21
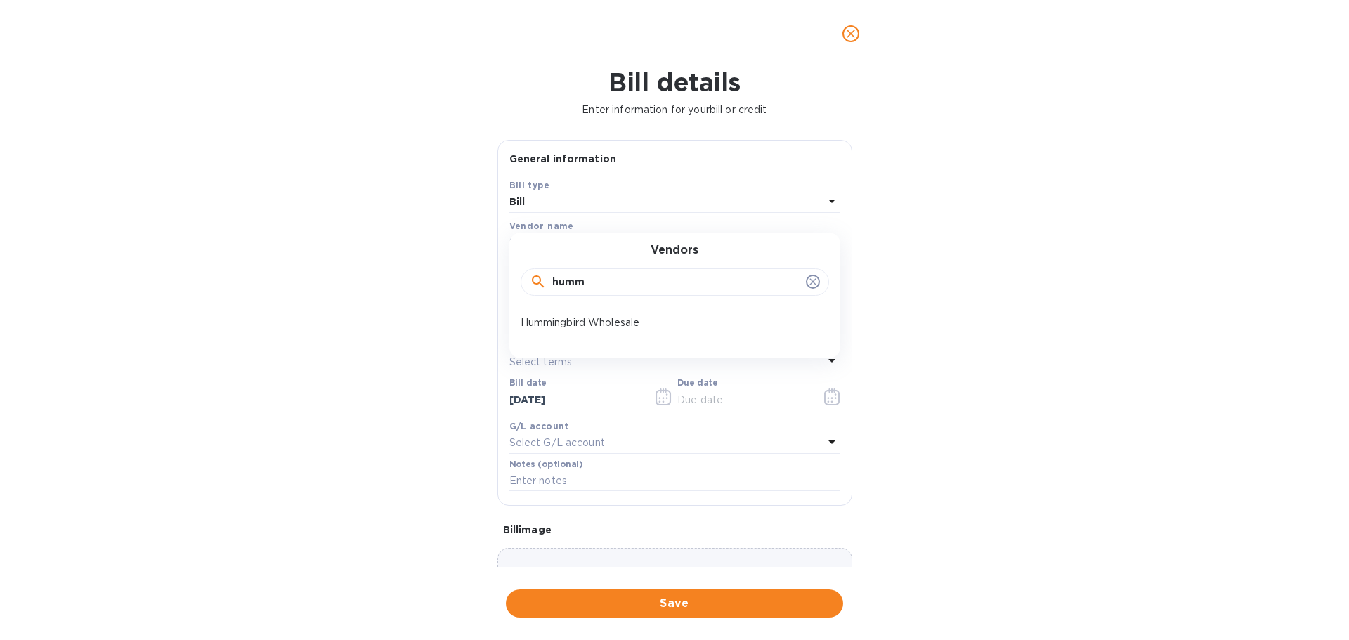
type input "humm"
click at [592, 315] on p "Hummingbird Wholesale" at bounding box center [668, 322] width 297 height 15
click at [580, 282] on input "text" at bounding box center [618, 280] width 218 height 21
type input "180"
click at [815, 394] on button "button" at bounding box center [831, 397] width 33 height 34
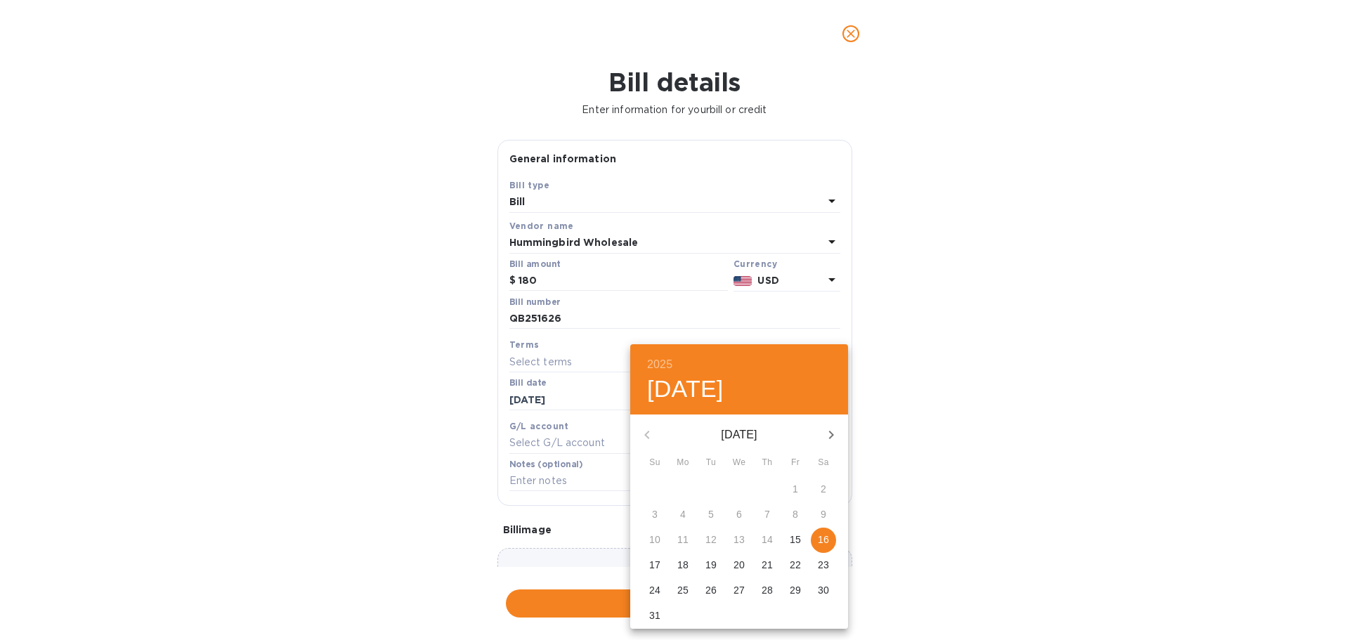
click at [710, 561] on p "19" at bounding box center [710, 565] width 11 height 14
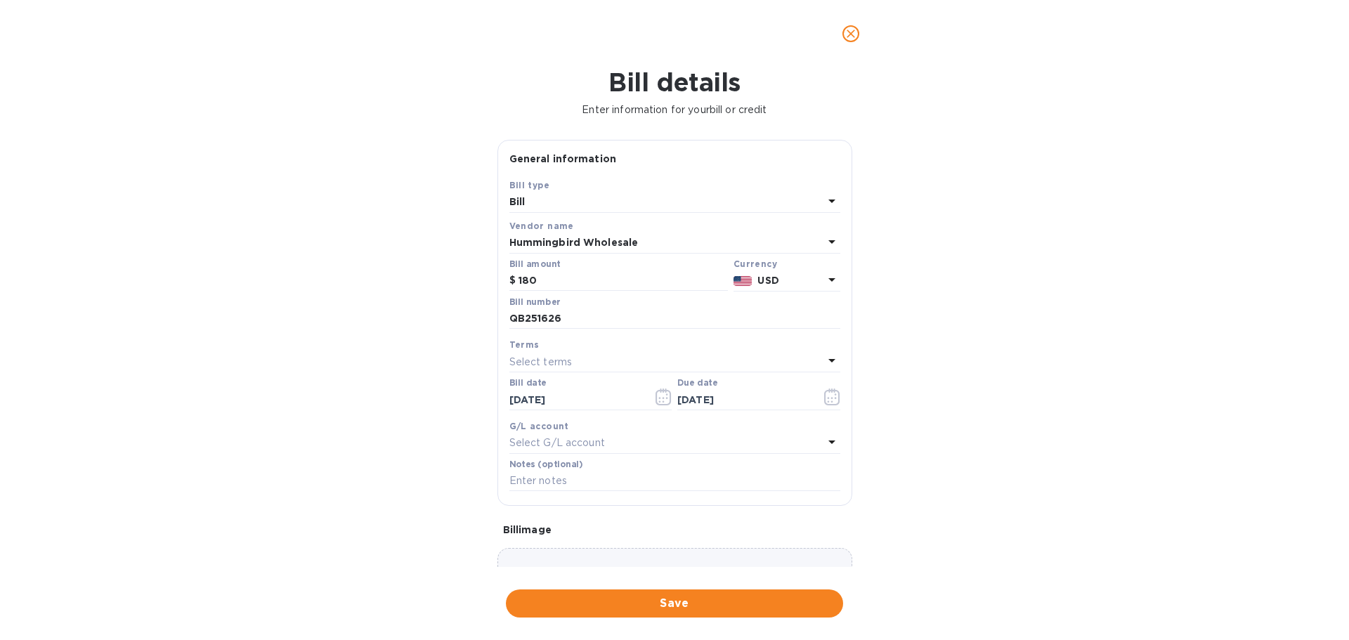
type input "[DATE]"
click at [700, 596] on span "Save" at bounding box center [674, 603] width 315 height 17
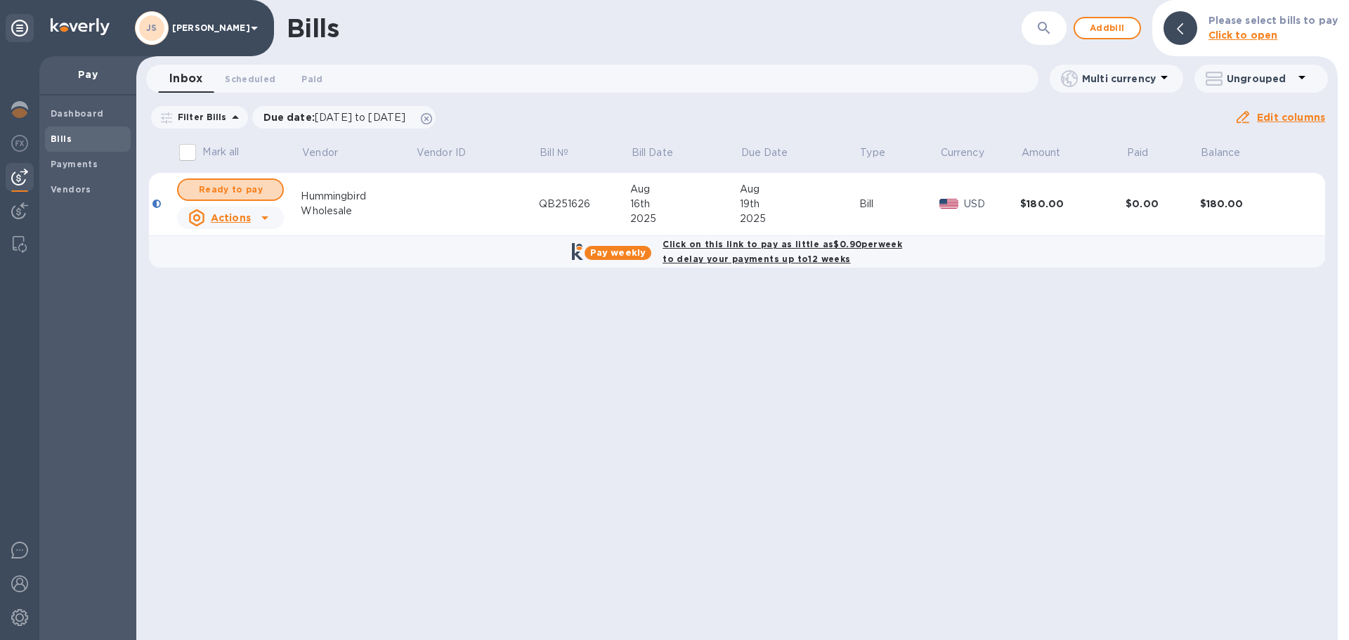
click at [214, 191] on span "Ready to pay" at bounding box center [230, 189] width 81 height 17
checkbox input "true"
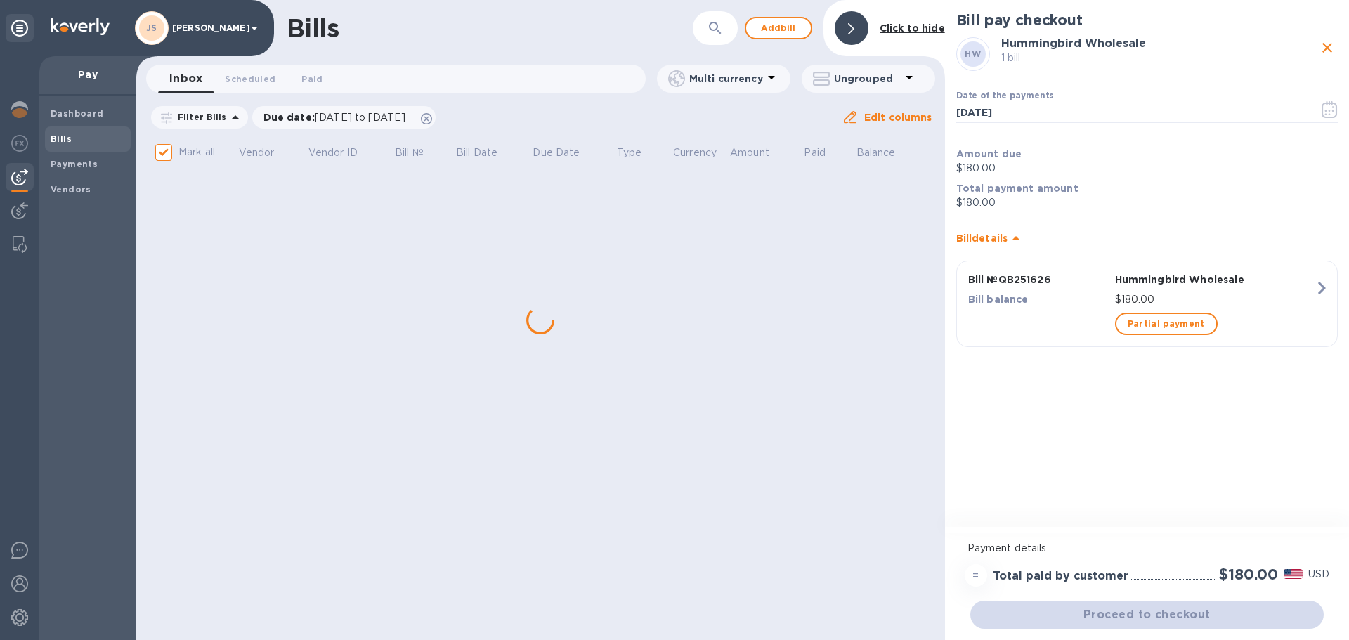
click at [1325, 110] on icon "button" at bounding box center [1326, 111] width 2 height 2
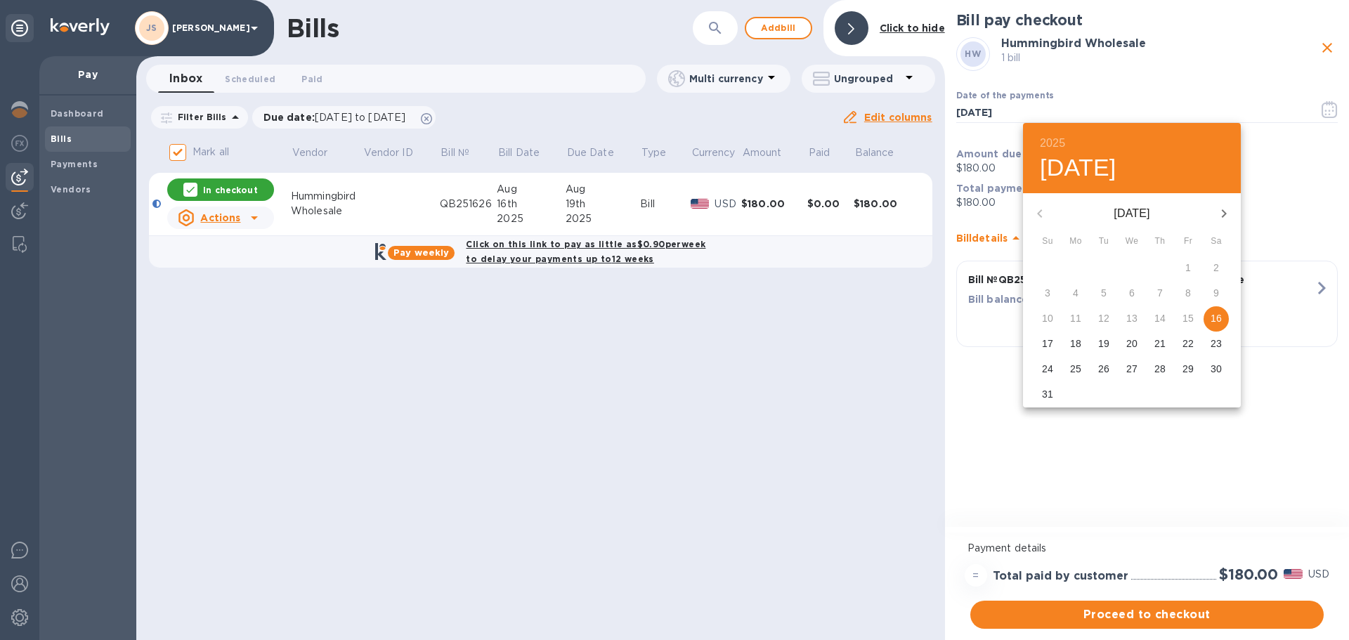
click at [1082, 347] on span "18" at bounding box center [1075, 343] width 25 height 14
type input "[DATE]"
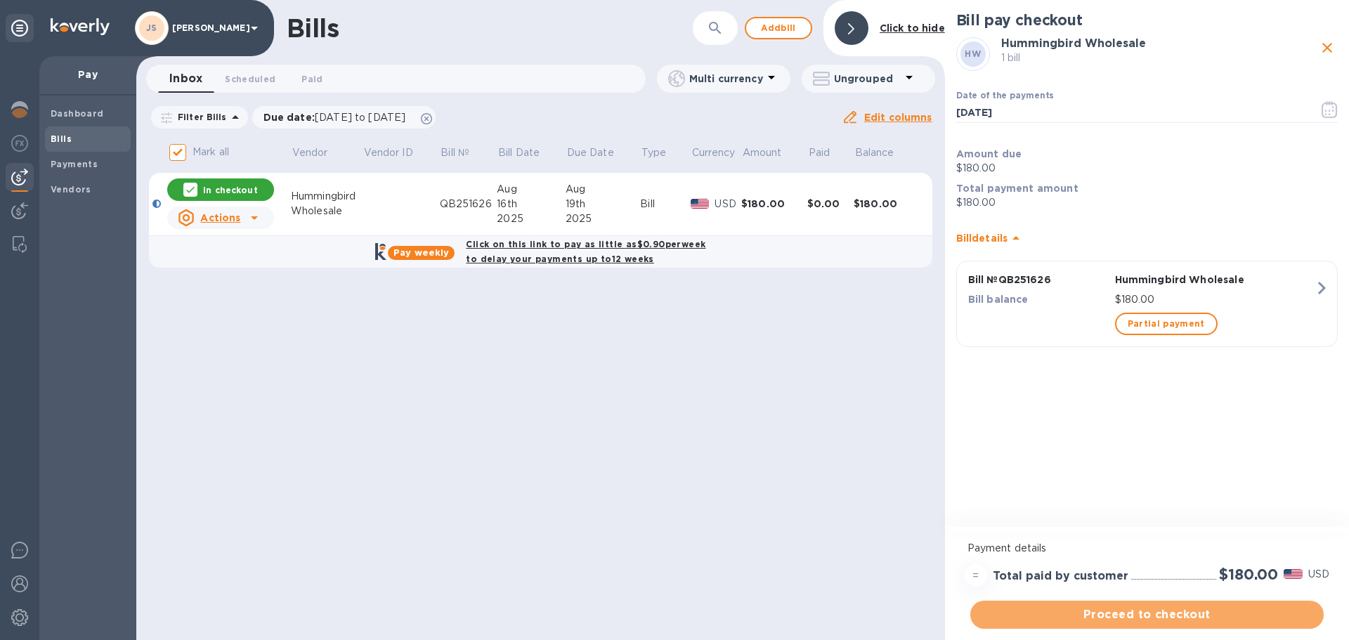
click at [1134, 617] on span "Proceed to checkout" at bounding box center [1146, 614] width 331 height 17
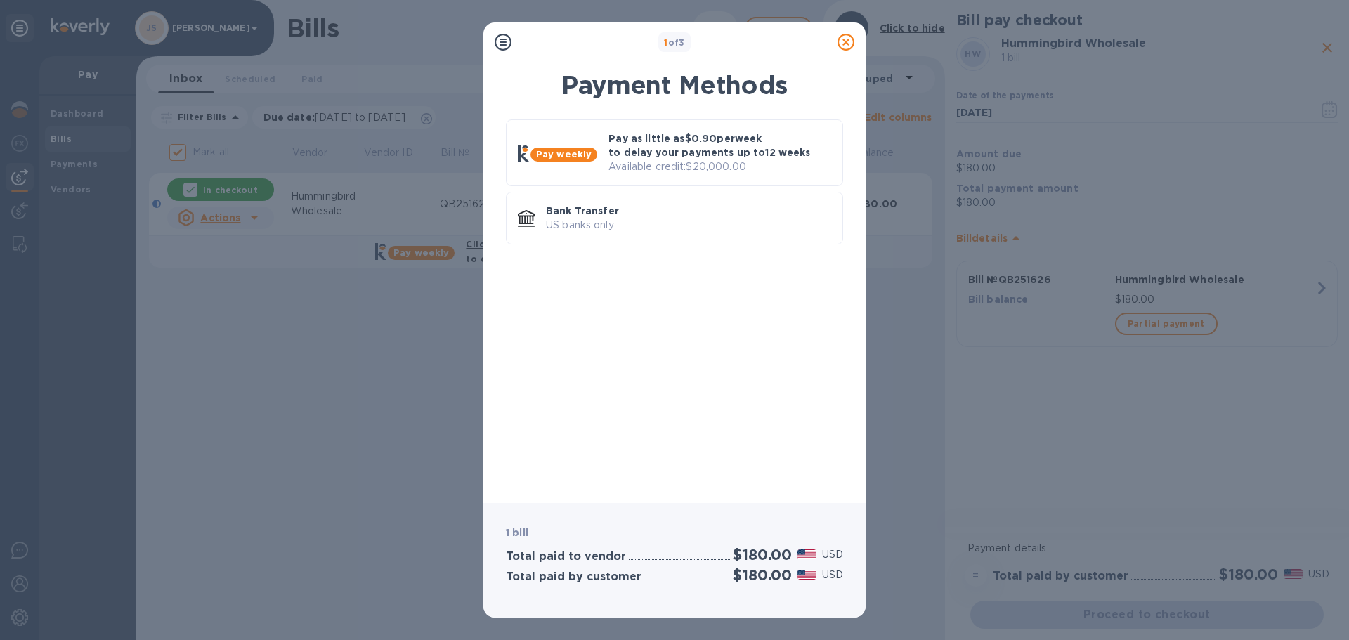
click at [745, 221] on p "US banks only." at bounding box center [688, 225] width 285 height 15
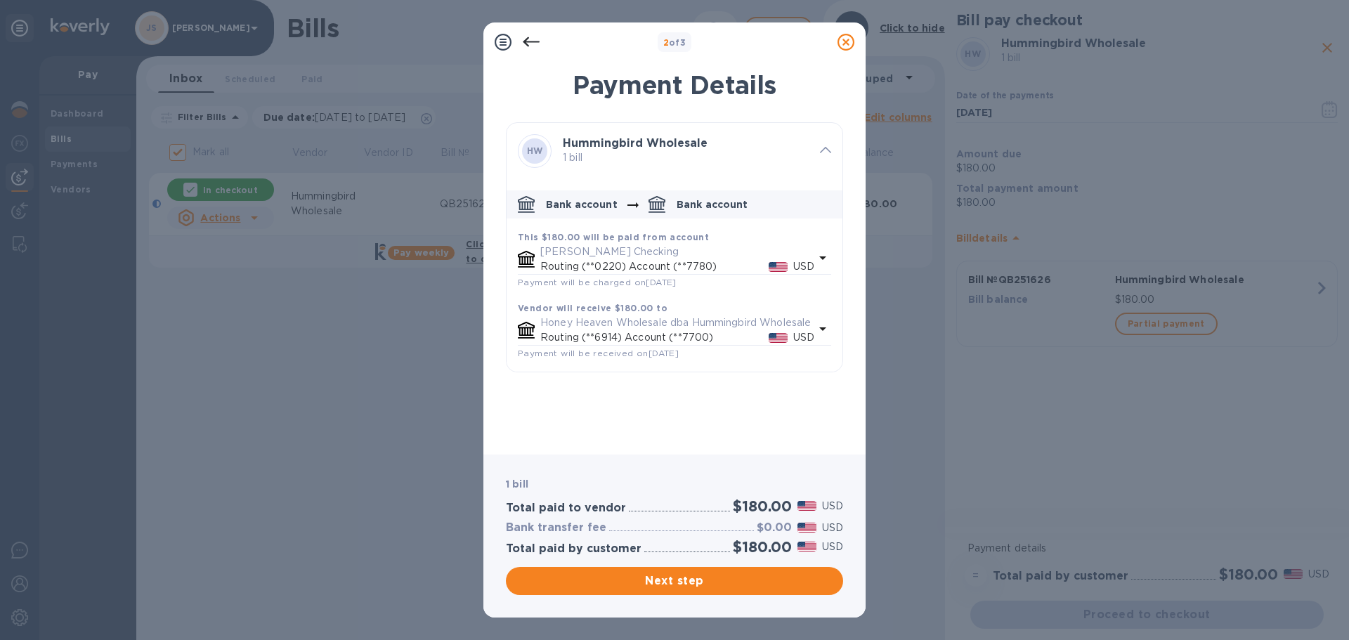
click at [726, 572] on span "Next step" at bounding box center [674, 580] width 315 height 17
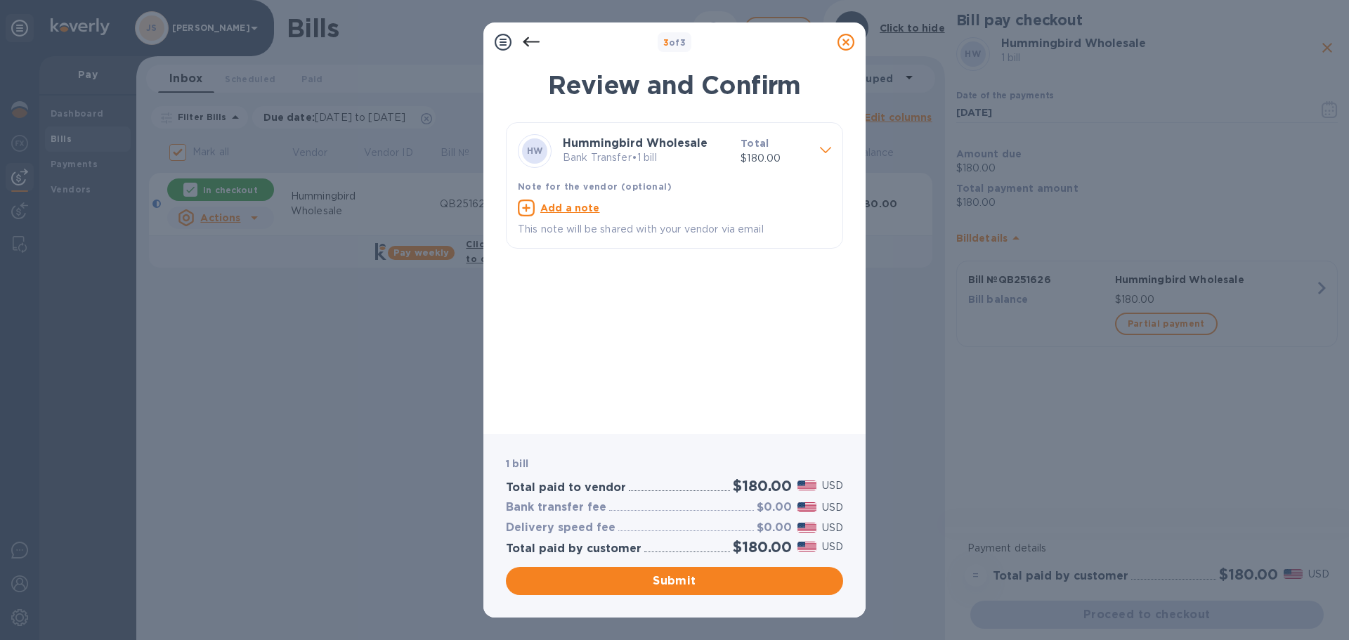
click at [569, 209] on u "Add a note" at bounding box center [570, 207] width 60 height 11
click at [530, 41] on icon at bounding box center [531, 42] width 17 height 17
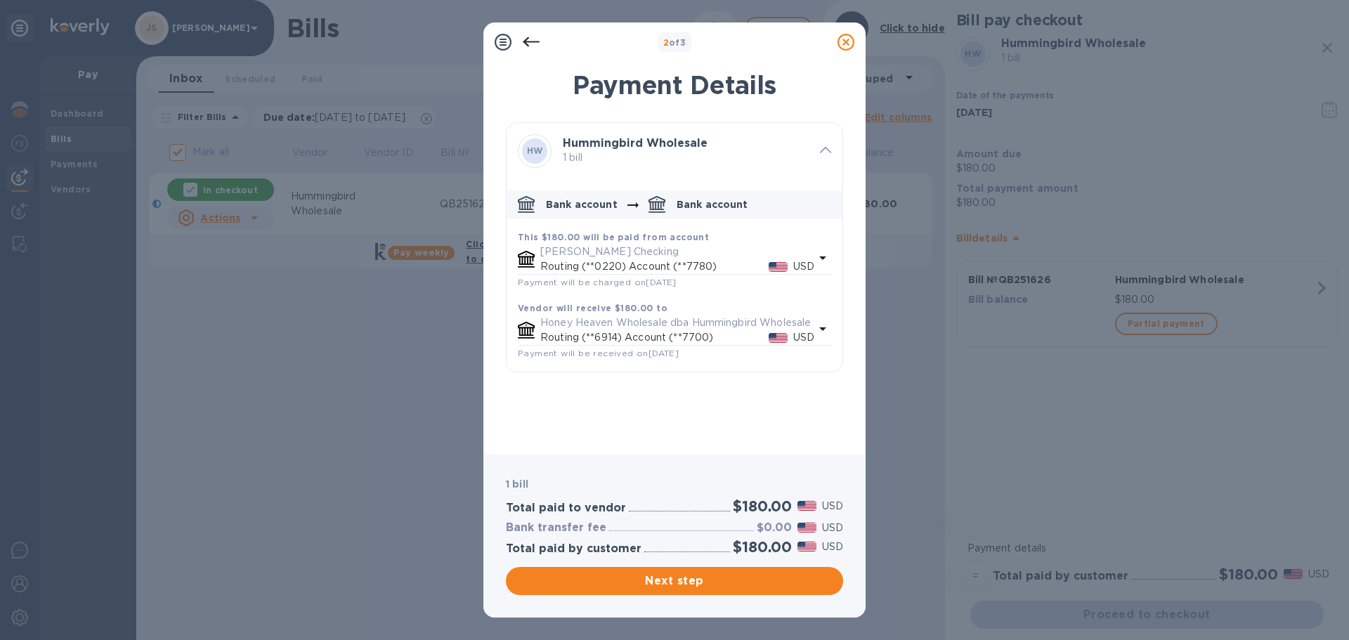
click at [530, 41] on icon at bounding box center [531, 42] width 17 height 17
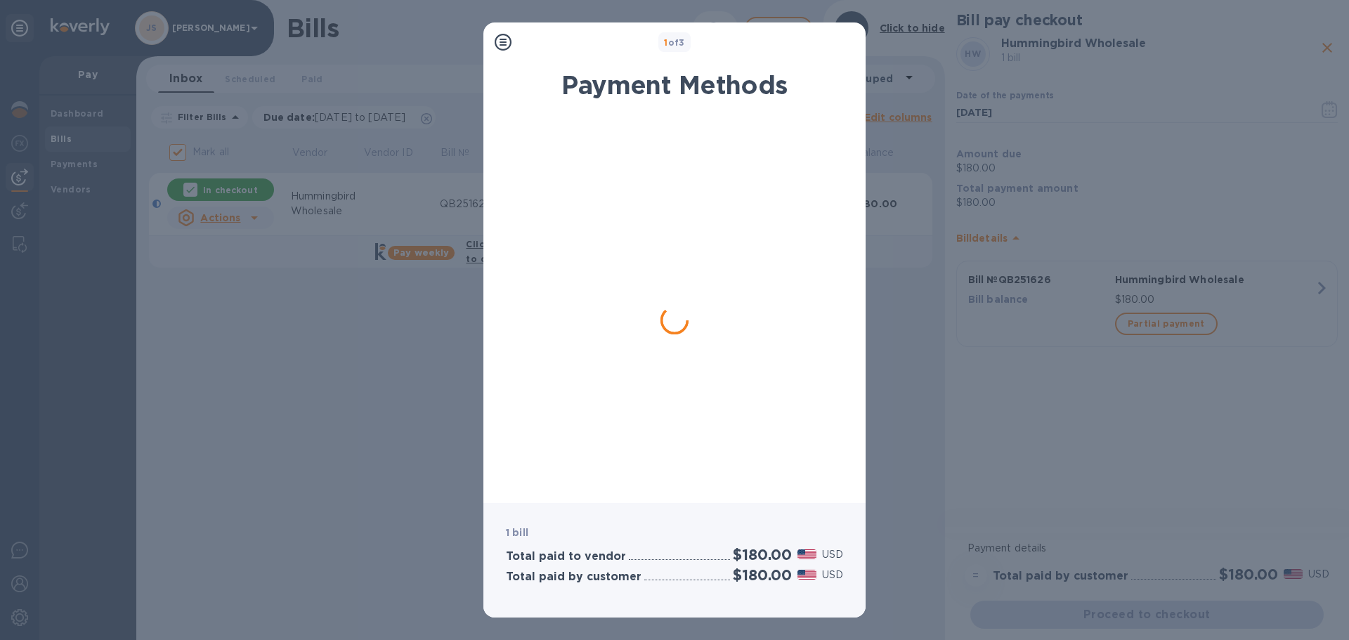
click at [1056, 292] on div "1 of 3 Payment Methods 1 bill Total paid to vendor $180.00 USD Total paid by cu…" at bounding box center [674, 320] width 1349 height 640
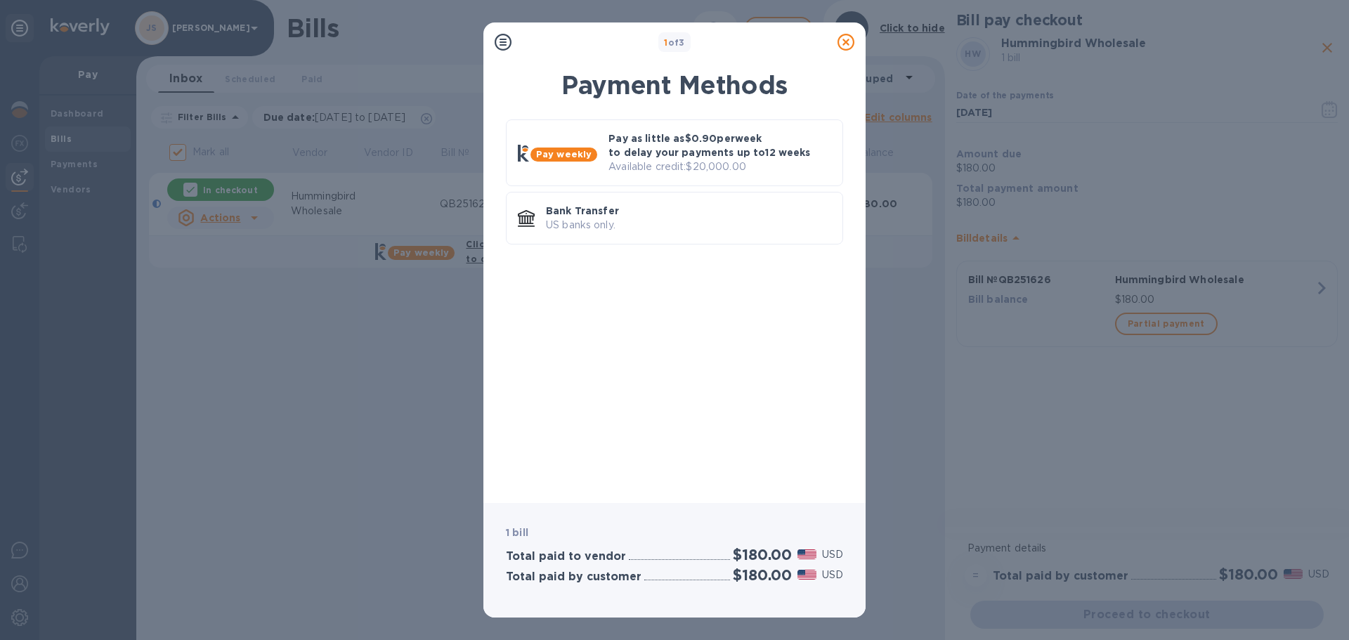
click at [844, 41] on icon at bounding box center [845, 42] width 17 height 17
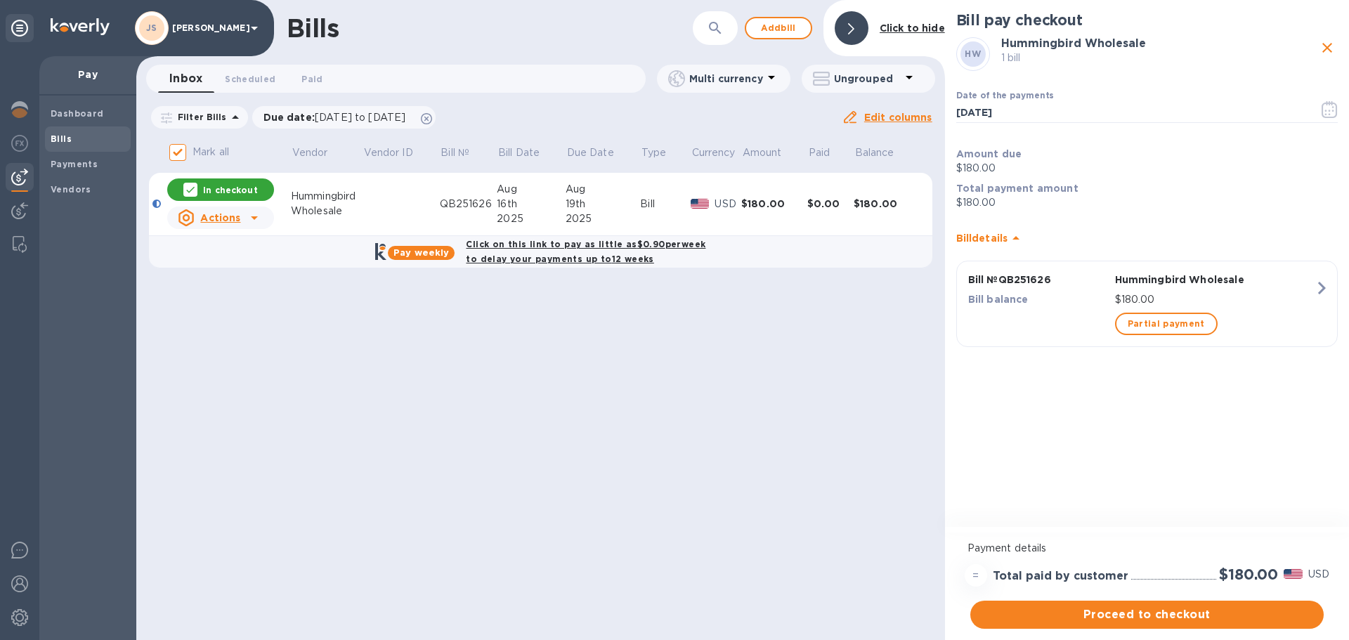
click at [1302, 287] on div "Hummingbird Wholesale" at bounding box center [1214, 280] width 205 height 20
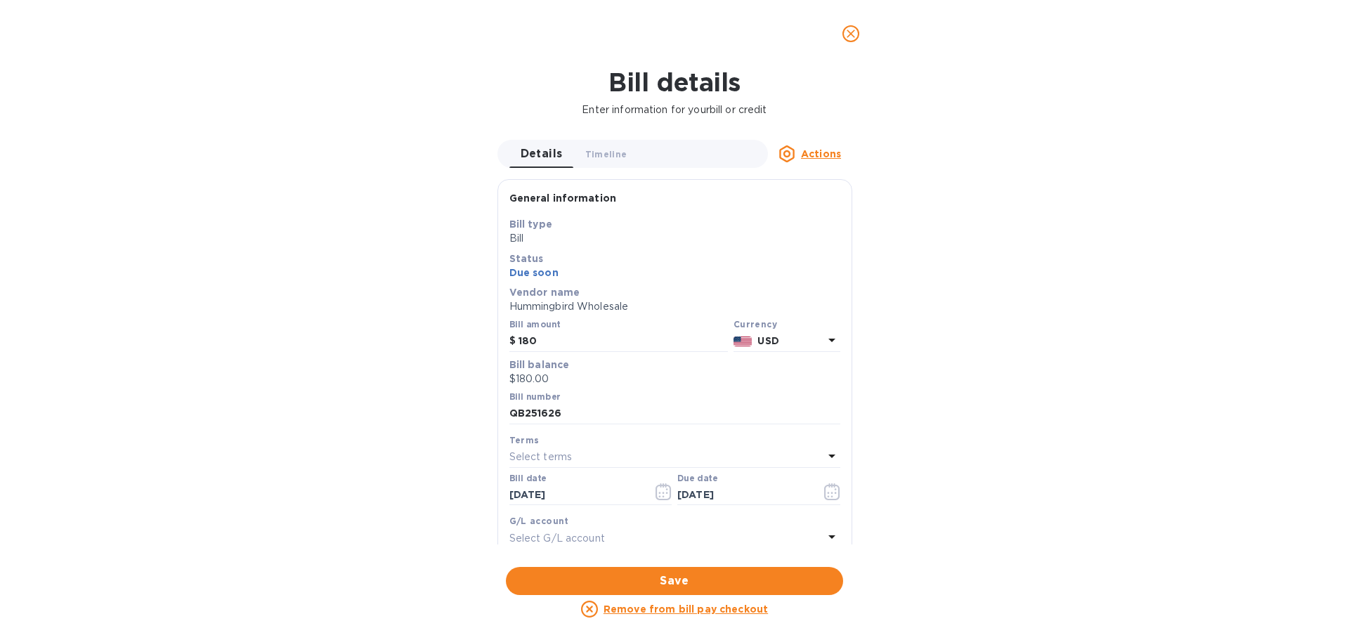
click at [648, 582] on span "Save" at bounding box center [674, 580] width 315 height 17
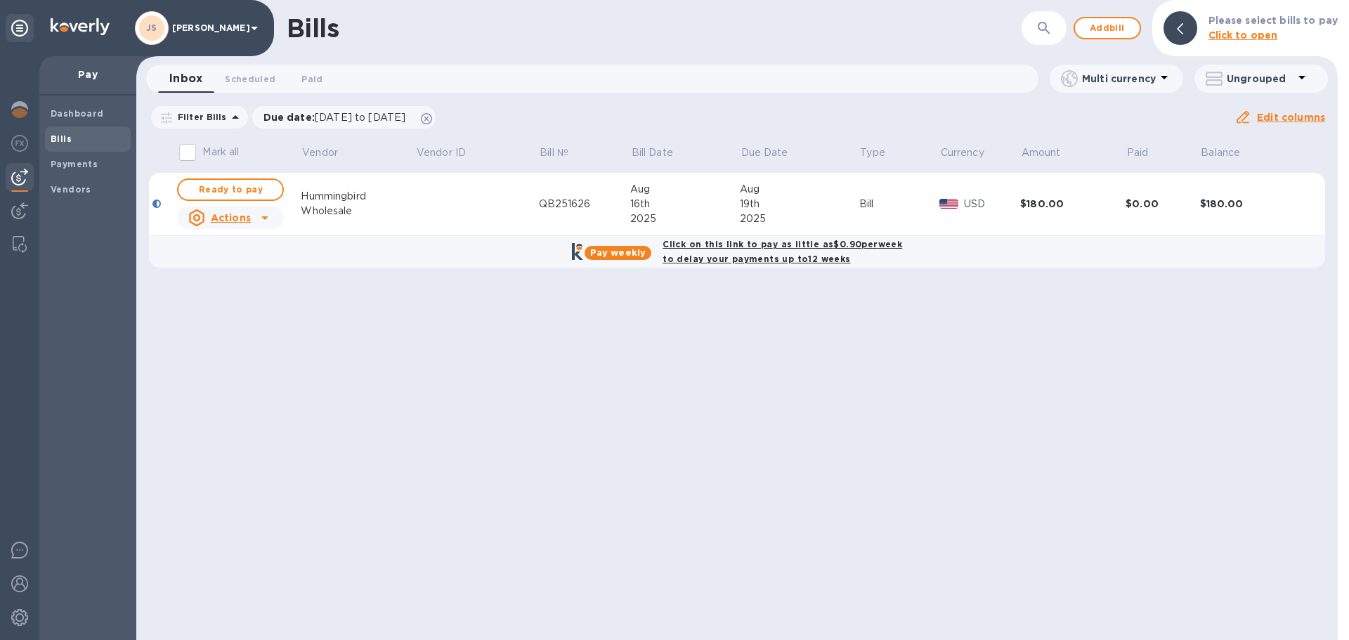
click at [213, 183] on span "Ready to pay" at bounding box center [230, 189] width 81 height 17
checkbox input "true"
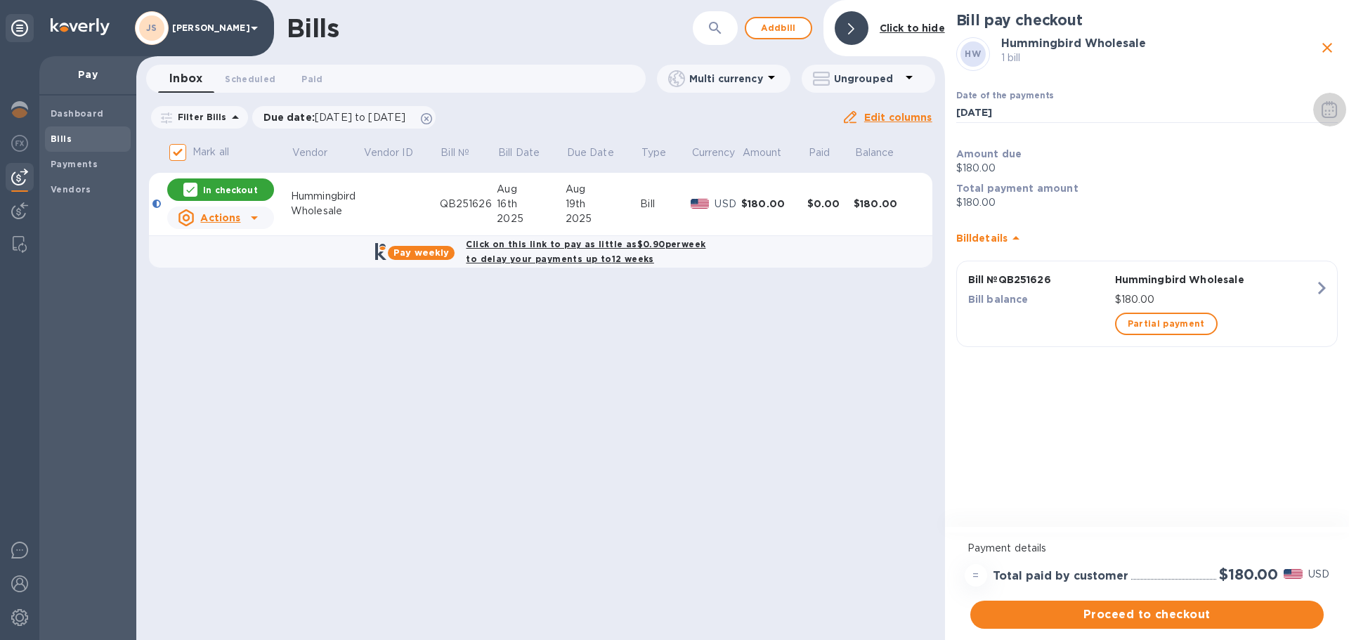
click at [1322, 108] on icon "button" at bounding box center [1328, 109] width 15 height 17
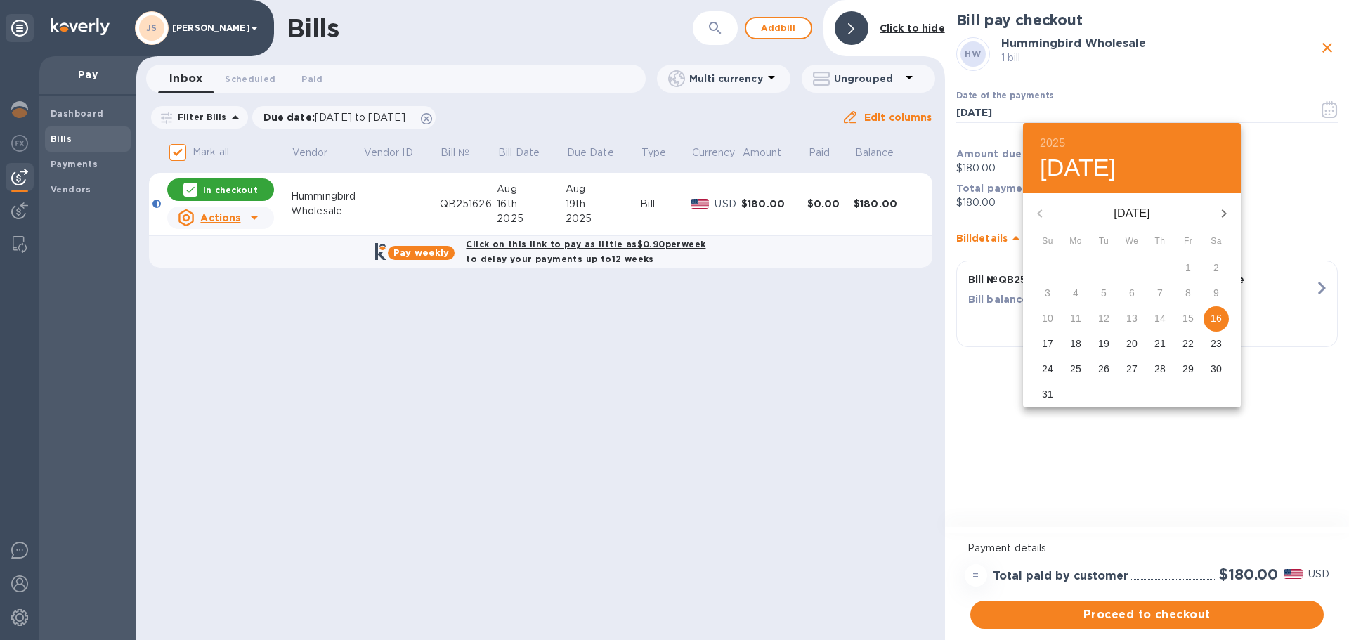
click at [1075, 347] on p "18" at bounding box center [1075, 343] width 11 height 14
type input "[DATE]"
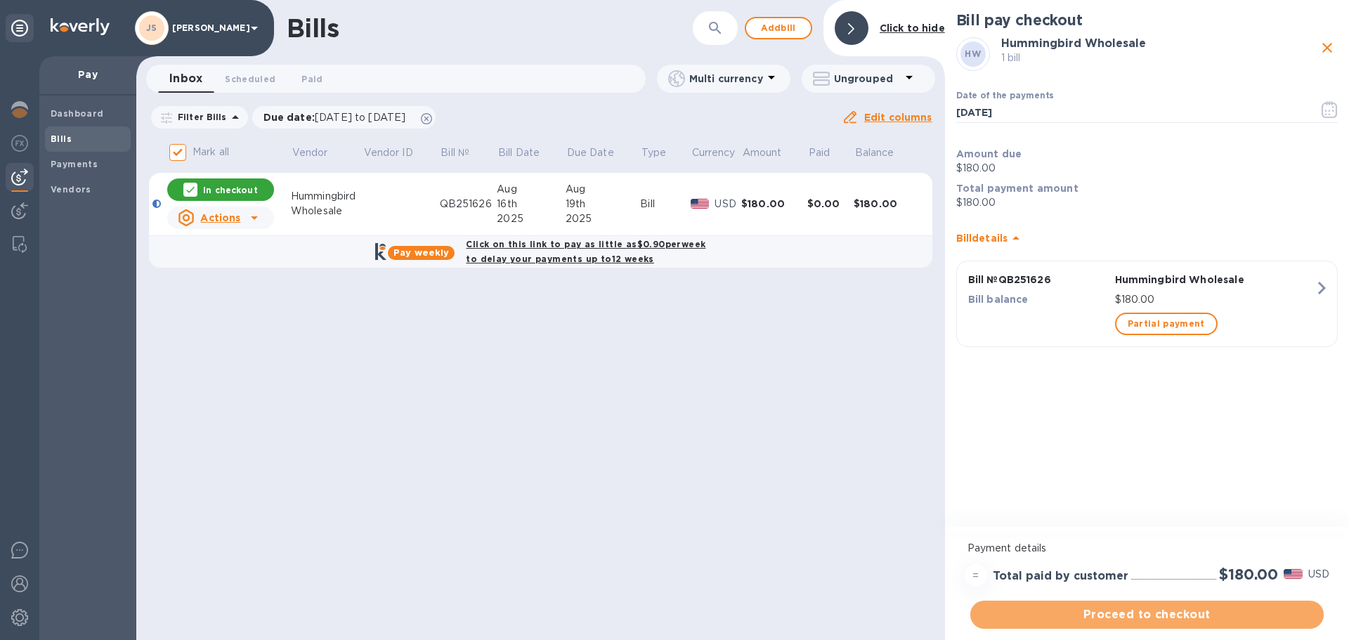
click at [1146, 612] on span "Proceed to checkout" at bounding box center [1146, 614] width 331 height 17
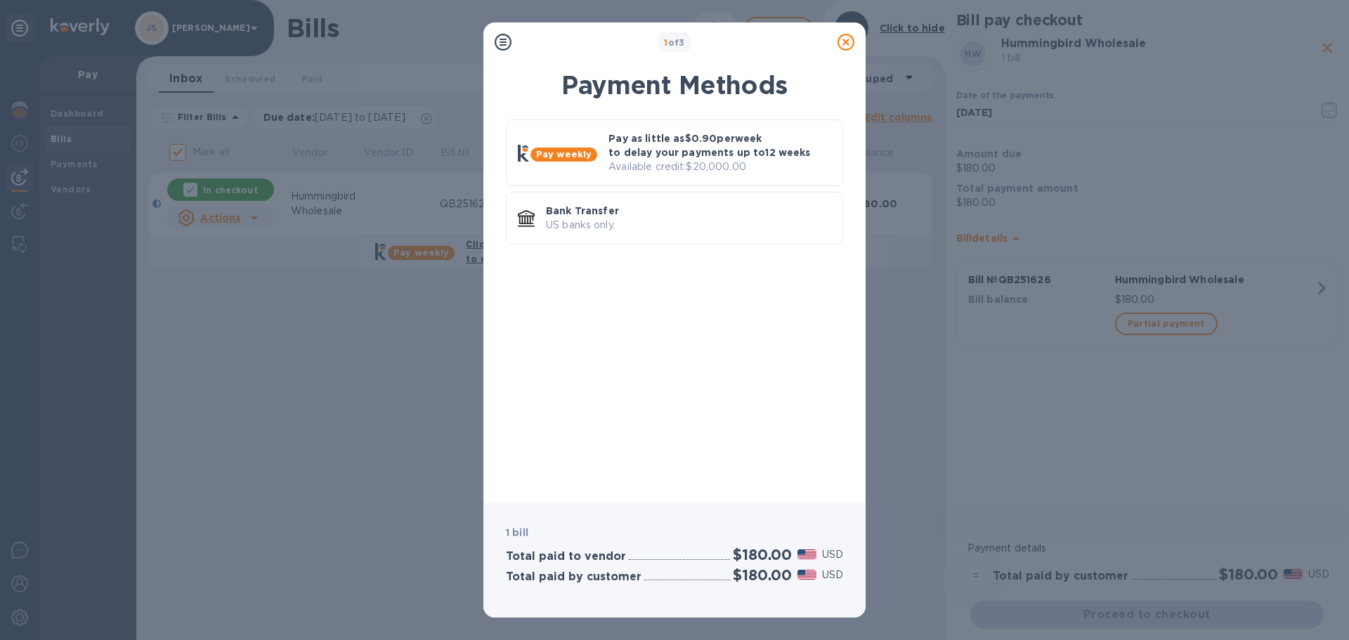
click at [581, 227] on p "US banks only." at bounding box center [688, 225] width 285 height 15
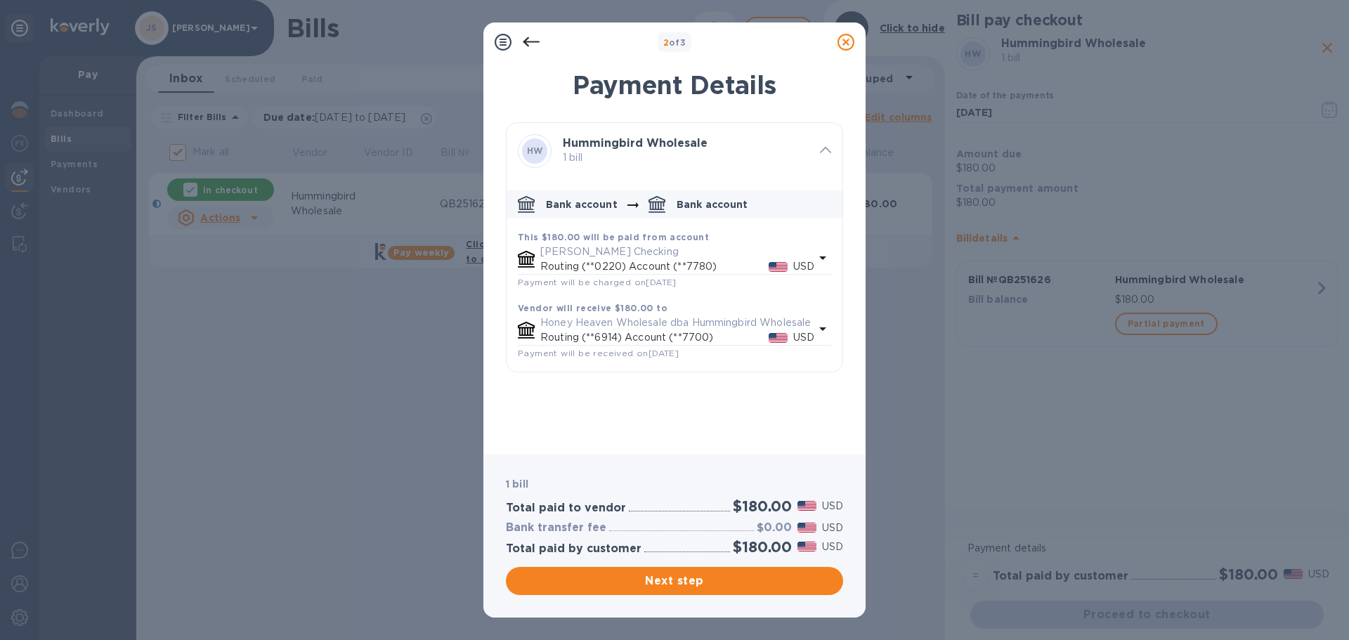
click at [731, 579] on span "Next step" at bounding box center [674, 580] width 315 height 17
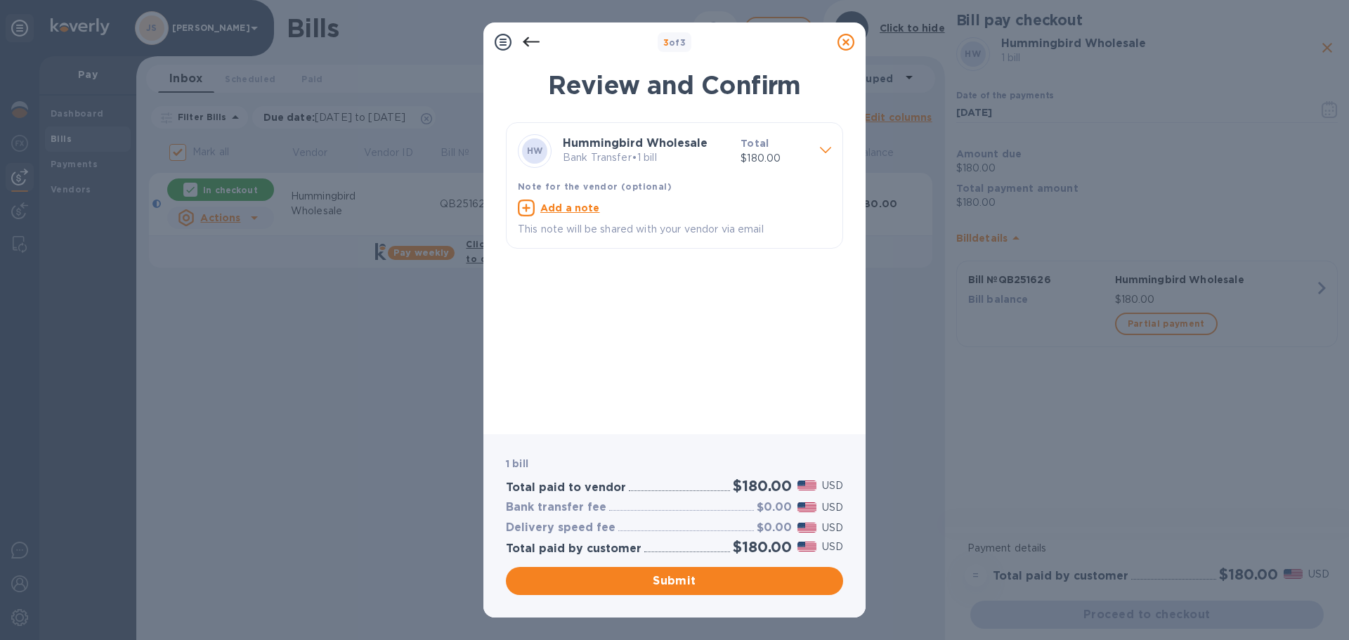
click at [549, 204] on u "Add a note" at bounding box center [570, 207] width 60 height 11
click at [557, 207] on textarea at bounding box center [663, 210] width 291 height 12
type textarea "QB251626"
click at [671, 576] on span "Submit" at bounding box center [674, 580] width 315 height 17
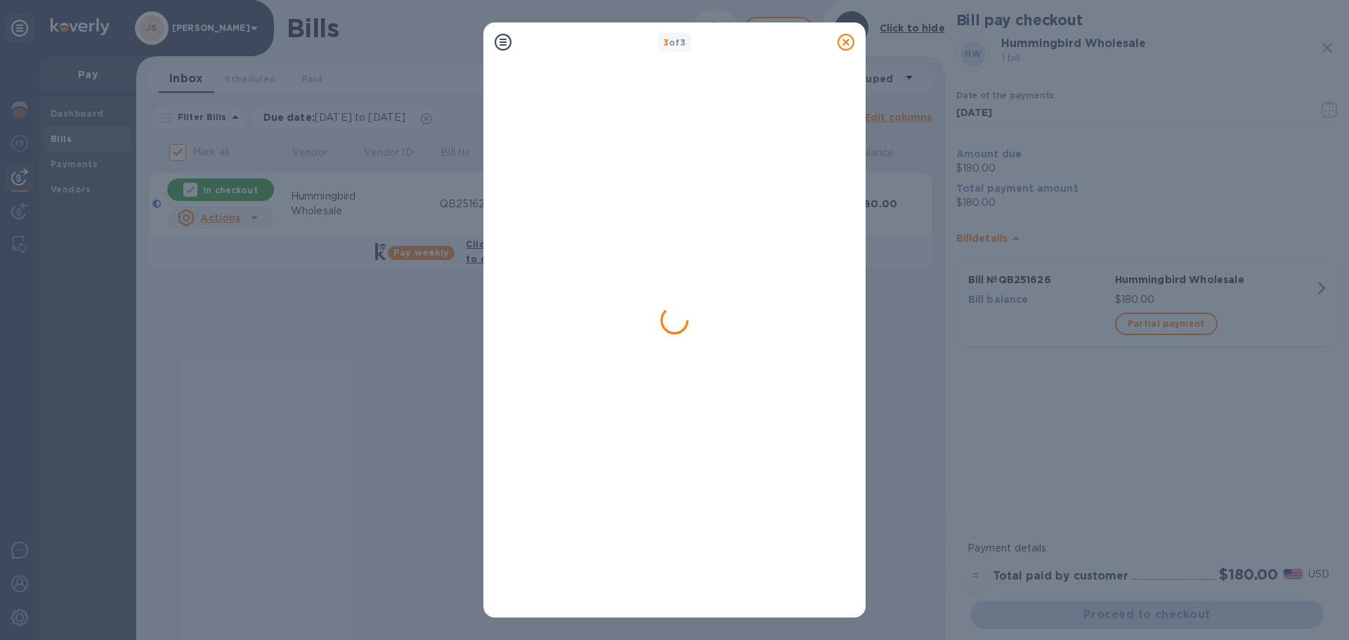
checkbox input "false"
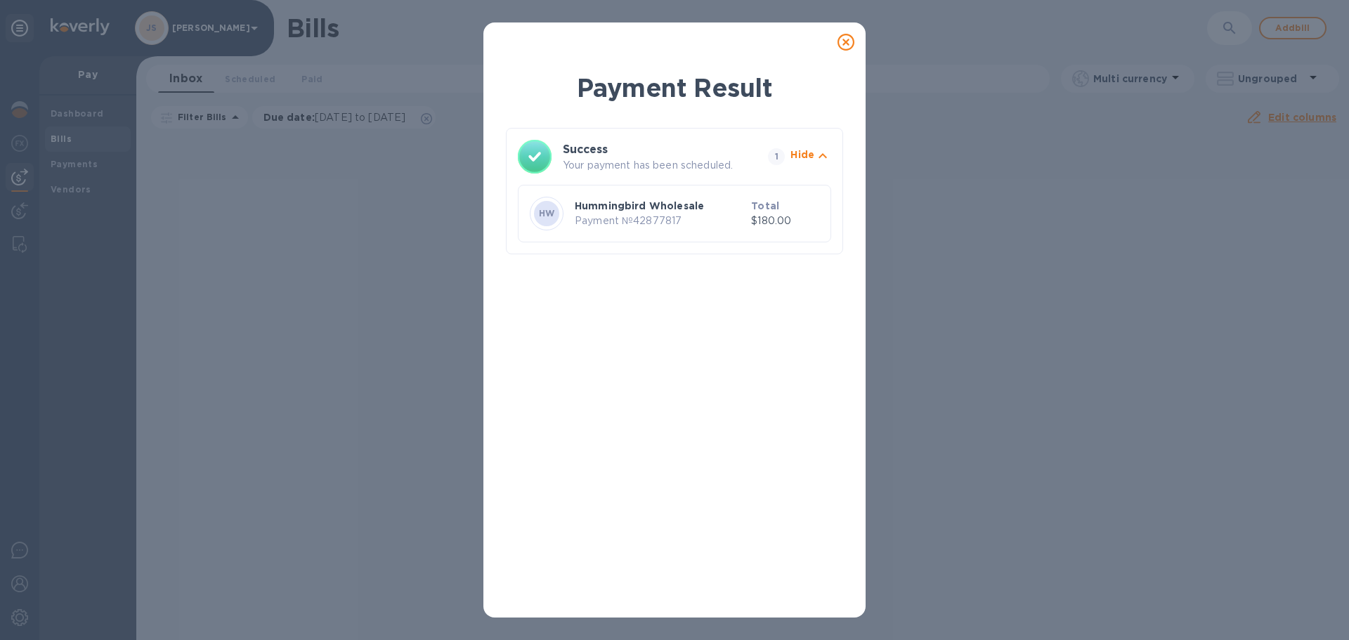
click at [845, 42] on icon at bounding box center [845, 42] width 17 height 17
